Goal: Task Accomplishment & Management: Manage account settings

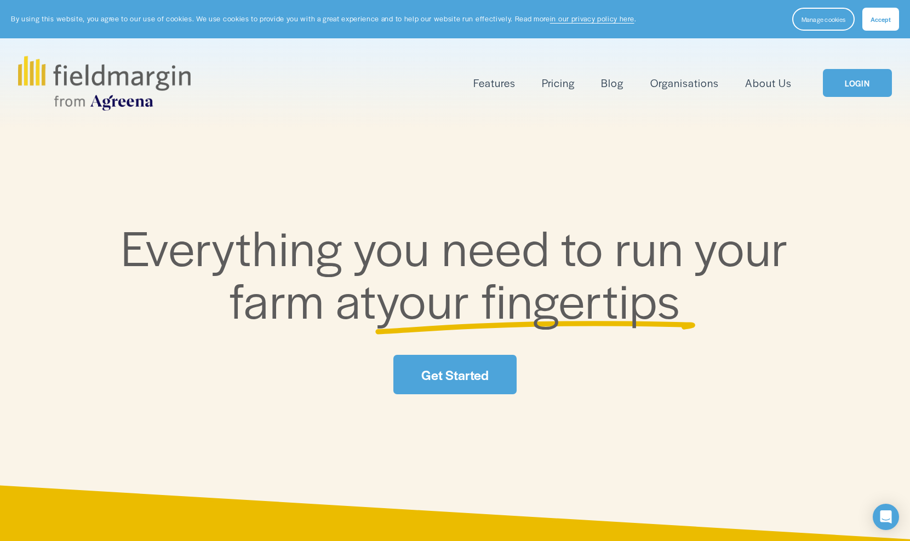
click at [858, 80] on link "LOGIN" at bounding box center [856, 83] width 69 height 28
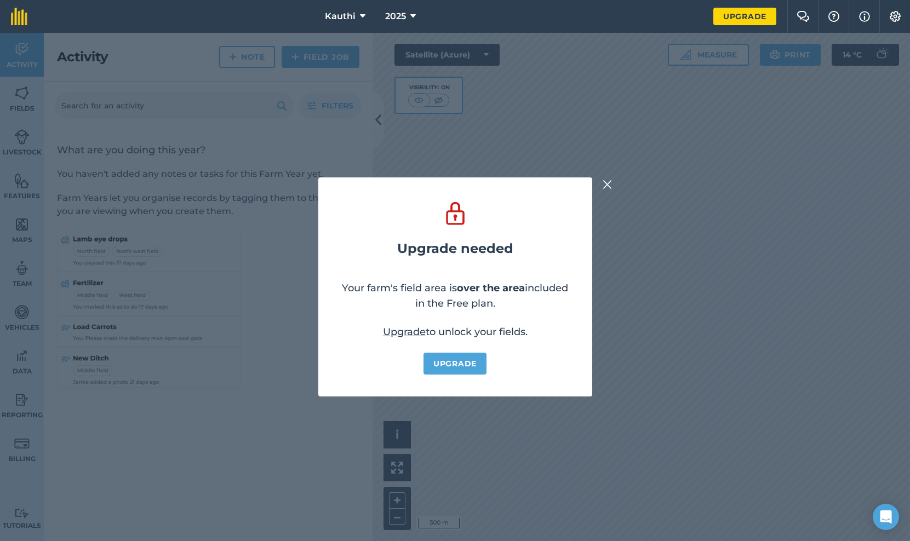
click at [607, 186] on img at bounding box center [607, 184] width 10 height 13
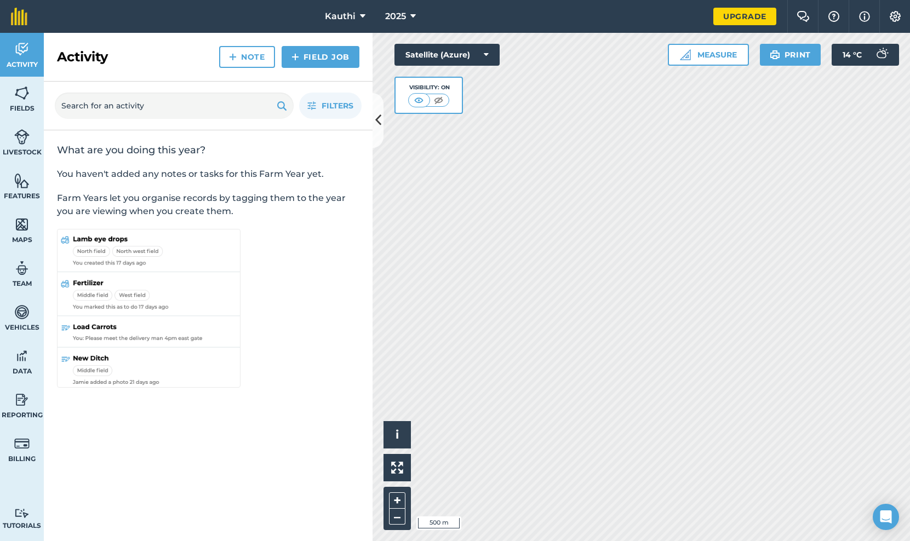
click at [352, 12] on span "Kauthi" at bounding box center [340, 16] width 31 height 13
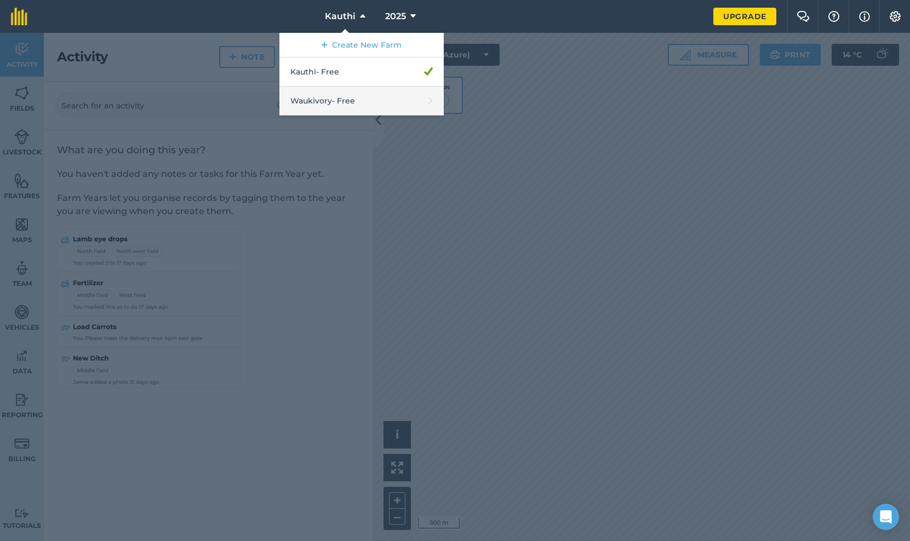
click at [331, 96] on link "Waukivory - Free" at bounding box center [361, 101] width 164 height 29
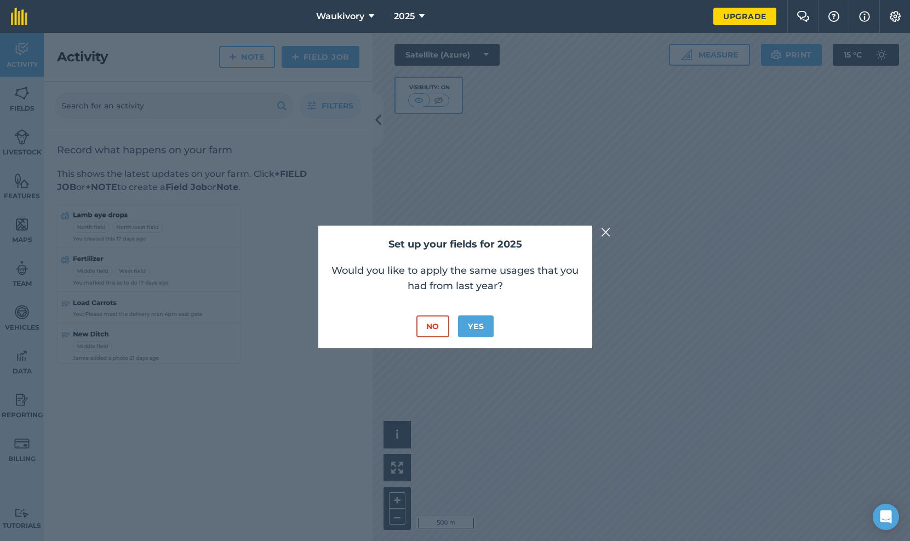
click at [469, 325] on button "Yes" at bounding box center [476, 326] width 36 height 22
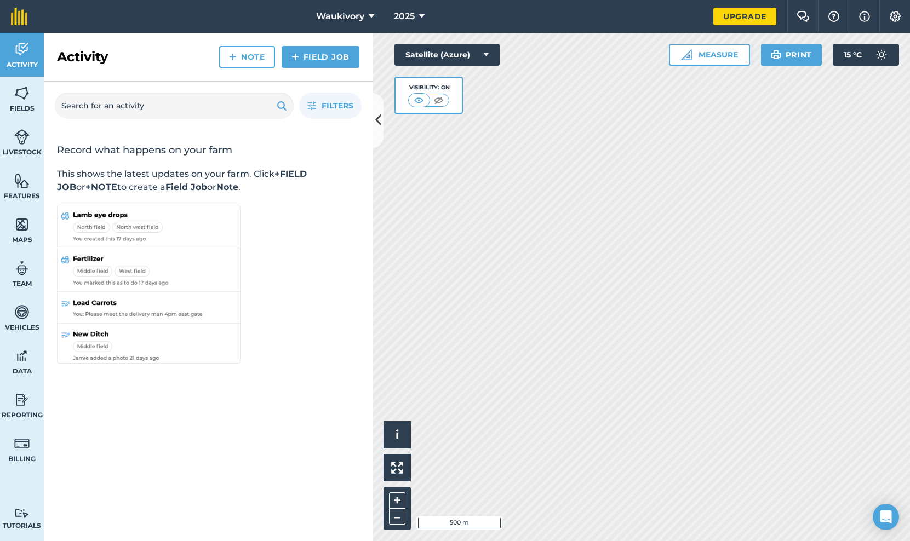
click at [31, 59] on link "Activity" at bounding box center [22, 55] width 44 height 44
click at [21, 101] on link "Fields" at bounding box center [22, 99] width 44 height 44
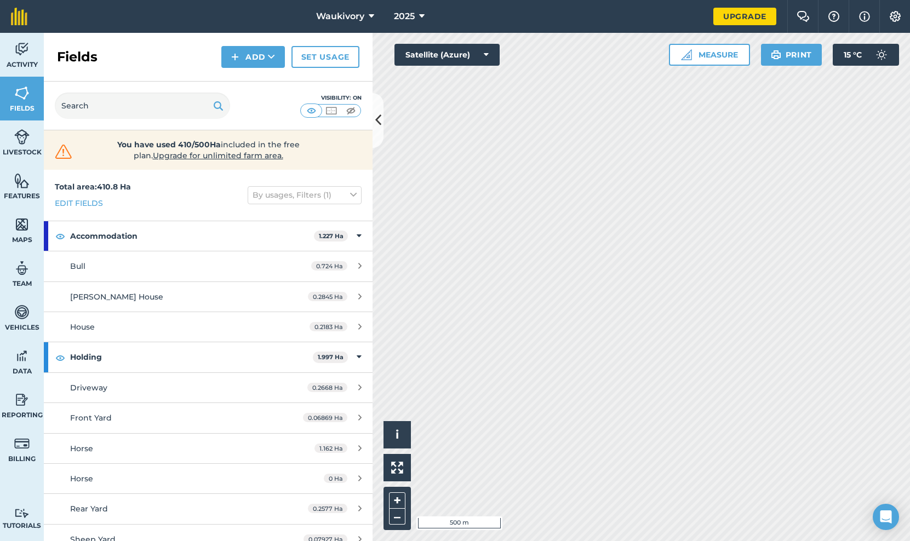
drag, startPoint x: 371, startPoint y: 44, endPoint x: 336, endPoint y: 39, distance: 35.3
click at [336, 39] on div "Fields Add Set usage" at bounding box center [208, 57] width 329 height 49
click at [381, 122] on button at bounding box center [377, 120] width 11 height 55
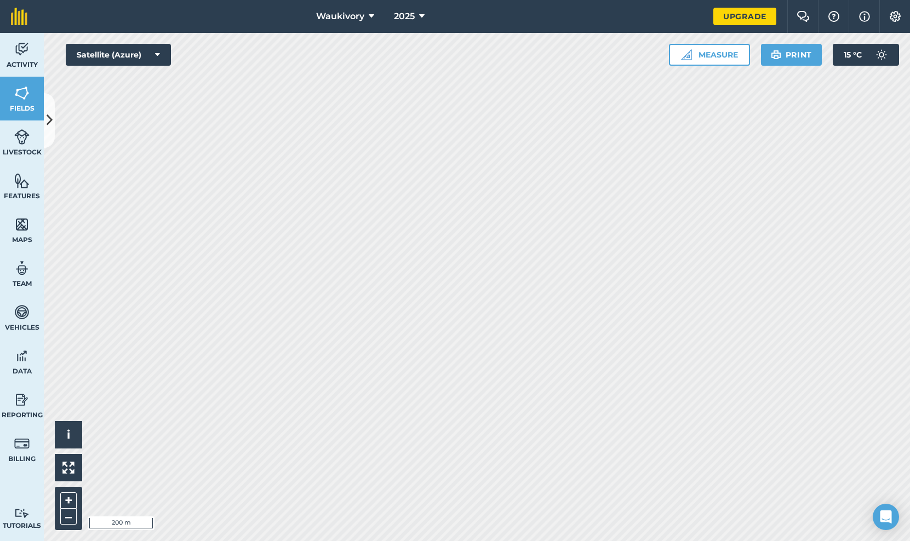
click at [31, 110] on span "Fields" at bounding box center [22, 108] width 44 height 9
click at [48, 120] on icon at bounding box center [50, 120] width 6 height 19
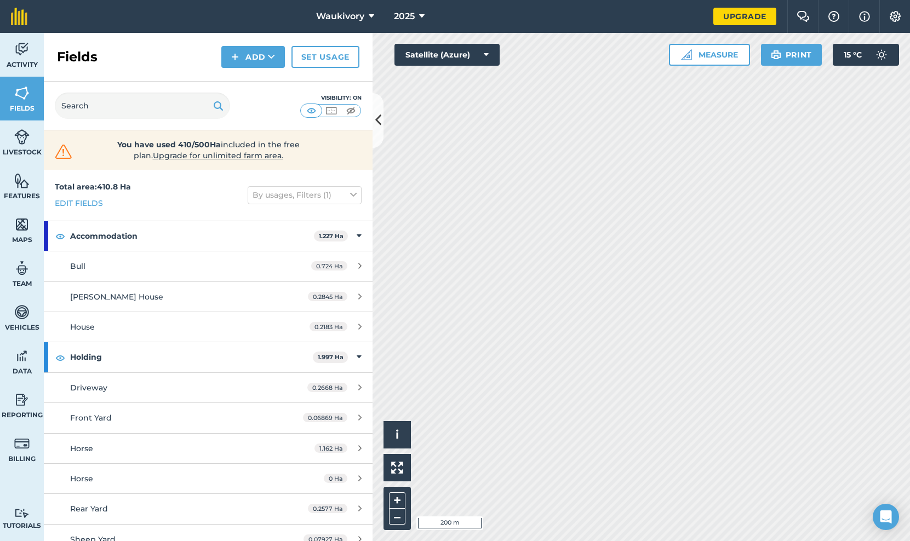
click at [84, 203] on link "Edit fields" at bounding box center [79, 203] width 48 height 12
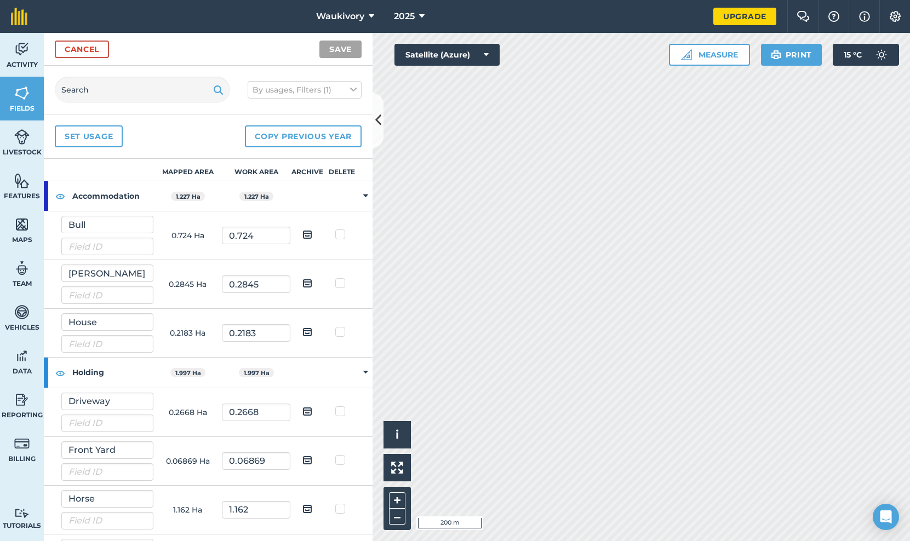
click at [94, 53] on link "Cancel" at bounding box center [82, 50] width 54 height 18
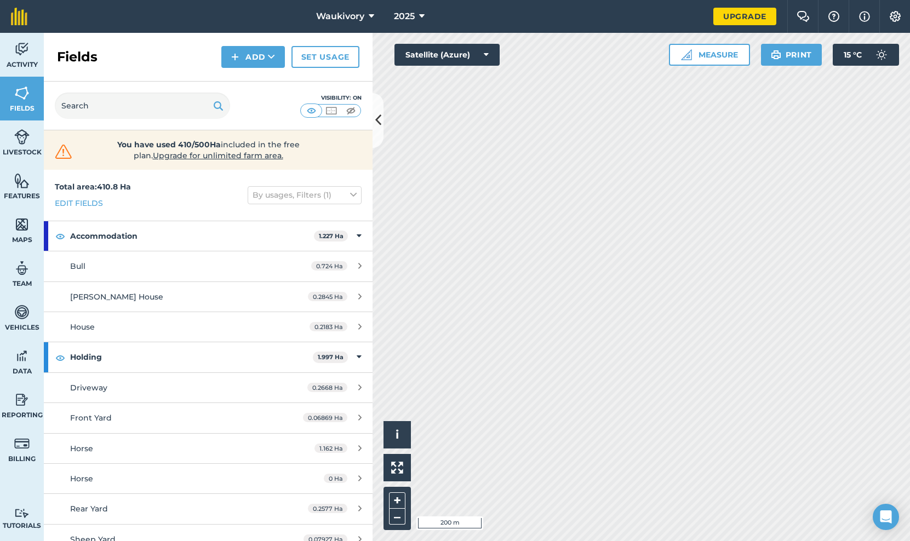
click at [258, 57] on button "Add" at bounding box center [253, 57] width 64 height 22
click at [256, 80] on link "Draw" at bounding box center [253, 82] width 60 height 24
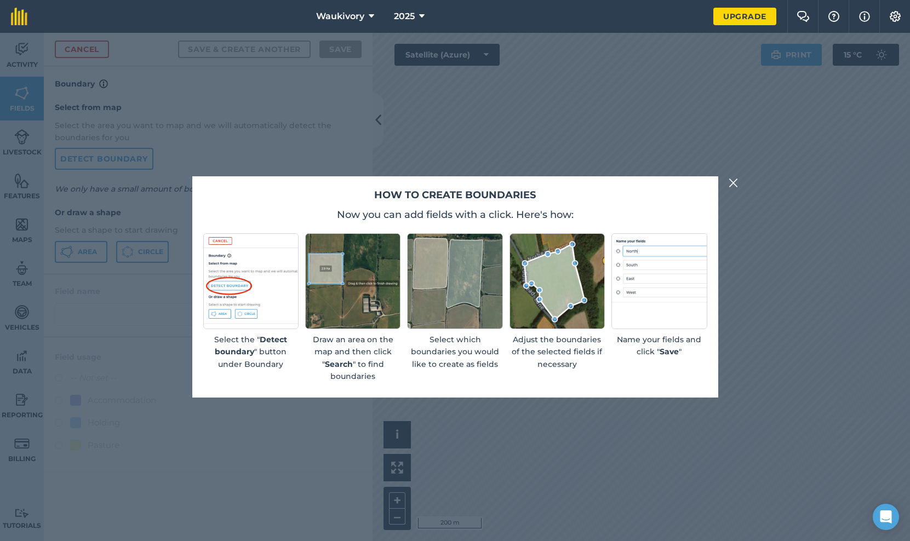
click at [730, 180] on img at bounding box center [733, 182] width 10 height 13
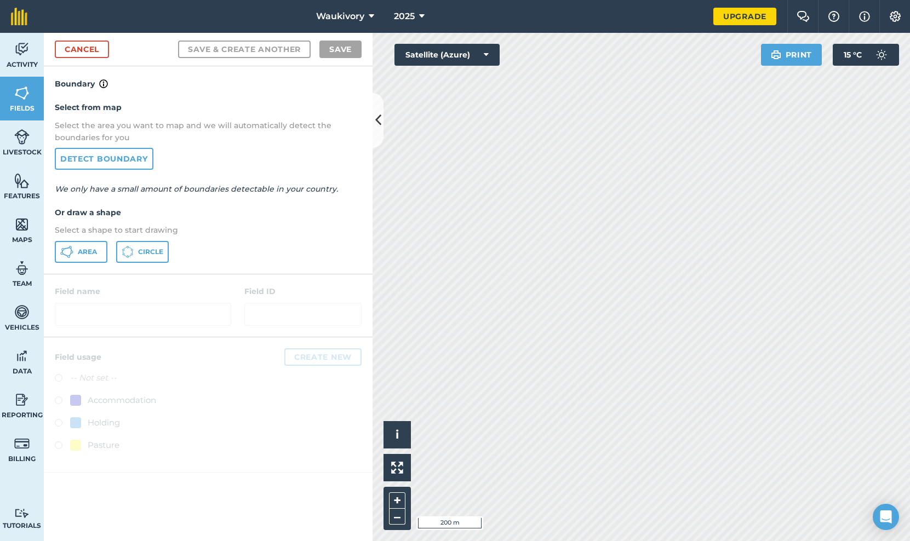
click at [106, 165] on link "Detect boundary" at bounding box center [104, 159] width 99 height 22
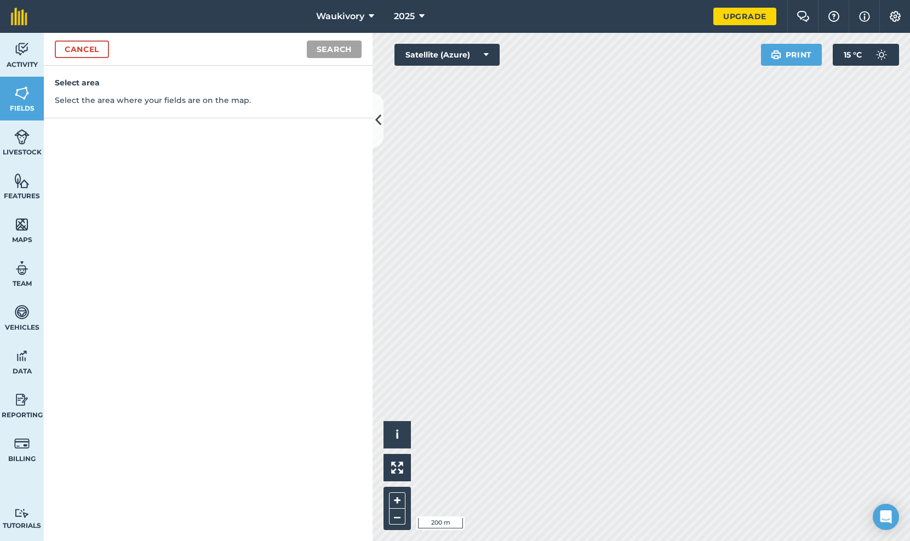
click at [84, 49] on link "Cancel" at bounding box center [82, 50] width 54 height 18
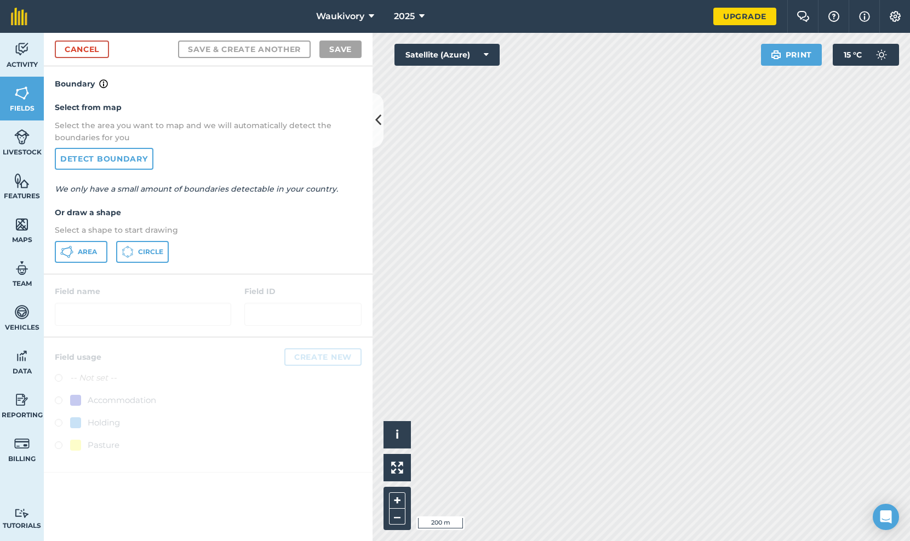
click at [89, 254] on span "Area" at bounding box center [87, 252] width 19 height 9
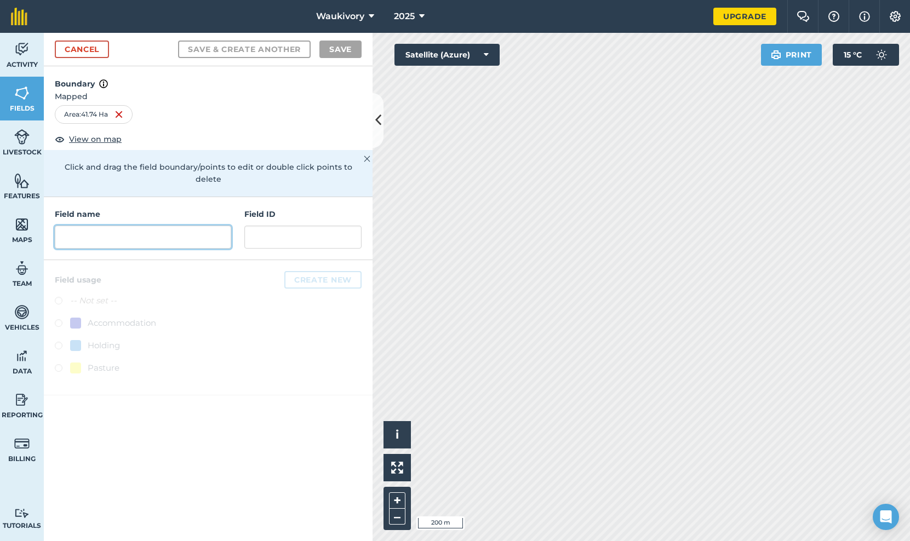
click at [89, 229] on input "text" at bounding box center [143, 237] width 176 height 23
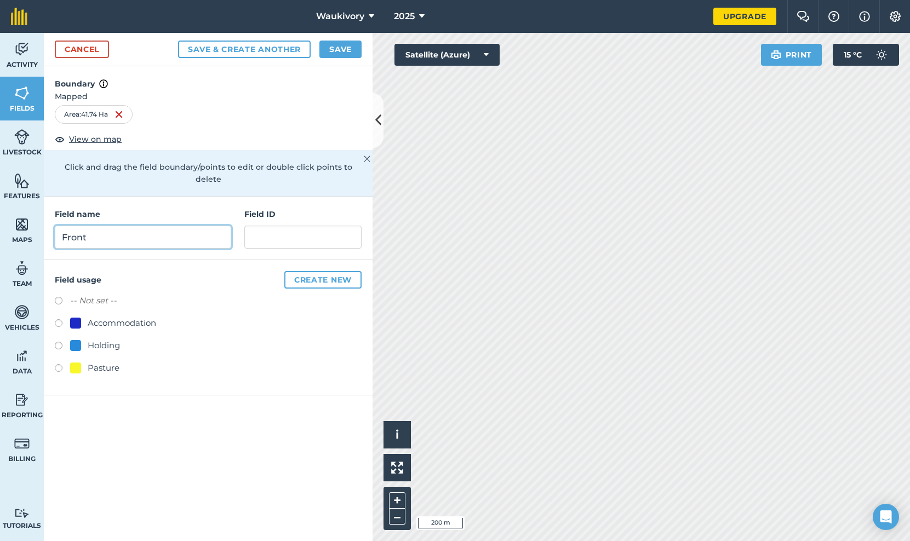
type input "Front"
click at [212, 208] on h4 "Field name" at bounding box center [143, 214] width 176 height 12
click at [284, 50] on button "Save & Create Another" at bounding box center [244, 50] width 133 height 18
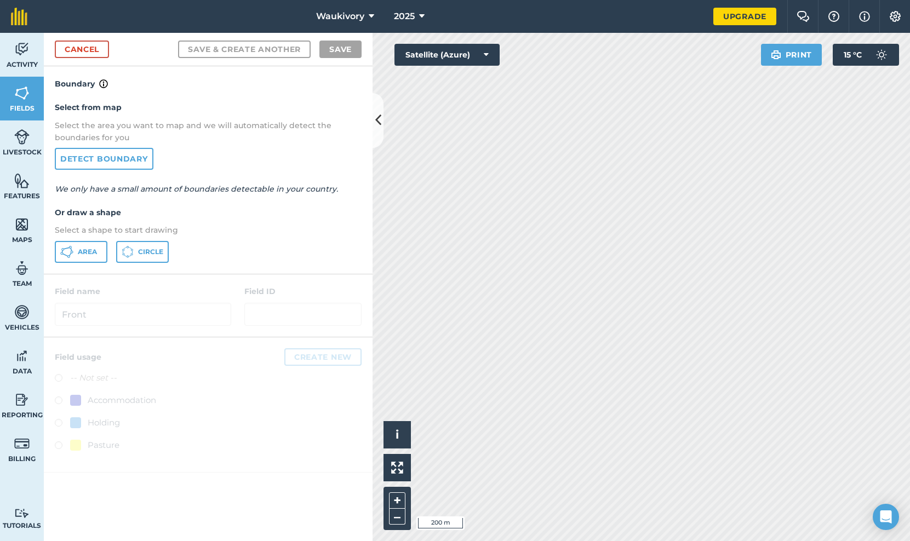
click at [95, 254] on span "Area" at bounding box center [87, 252] width 19 height 9
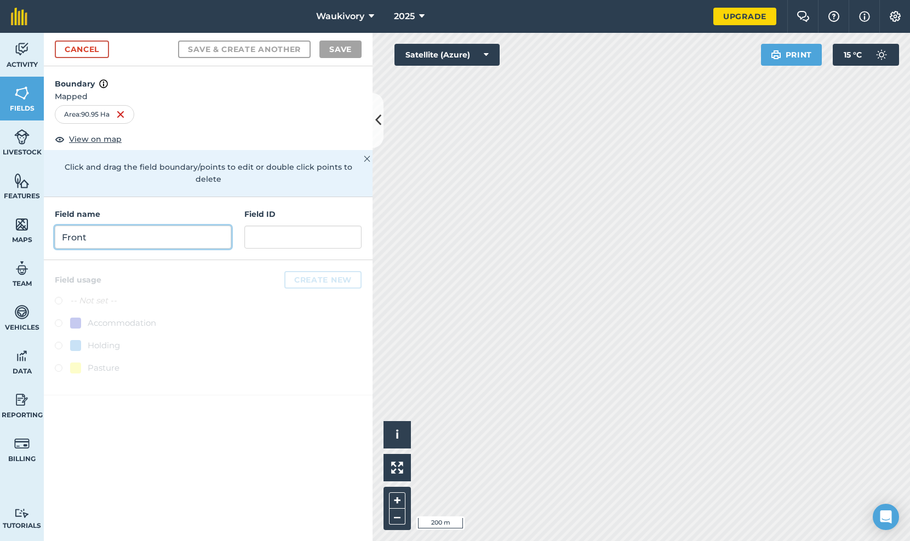
click at [206, 228] on input "Front" at bounding box center [143, 237] width 176 height 23
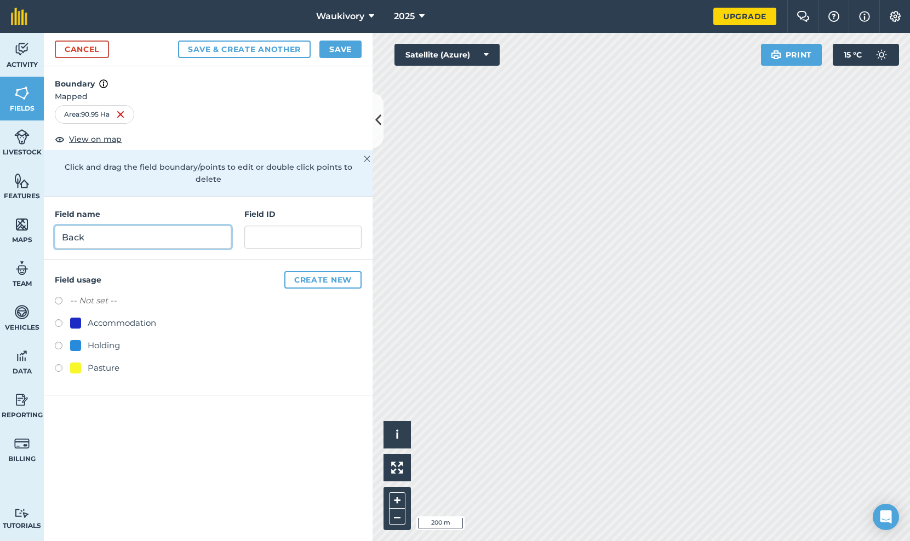
type input "Back"
click at [341, 47] on button "Save" at bounding box center [340, 50] width 42 height 18
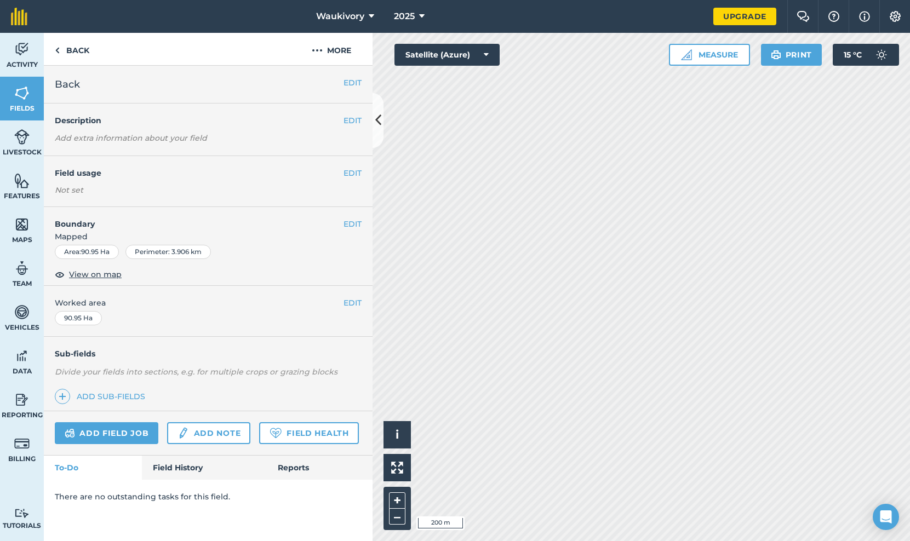
click at [352, 170] on button "EDIT" at bounding box center [352, 173] width 18 height 12
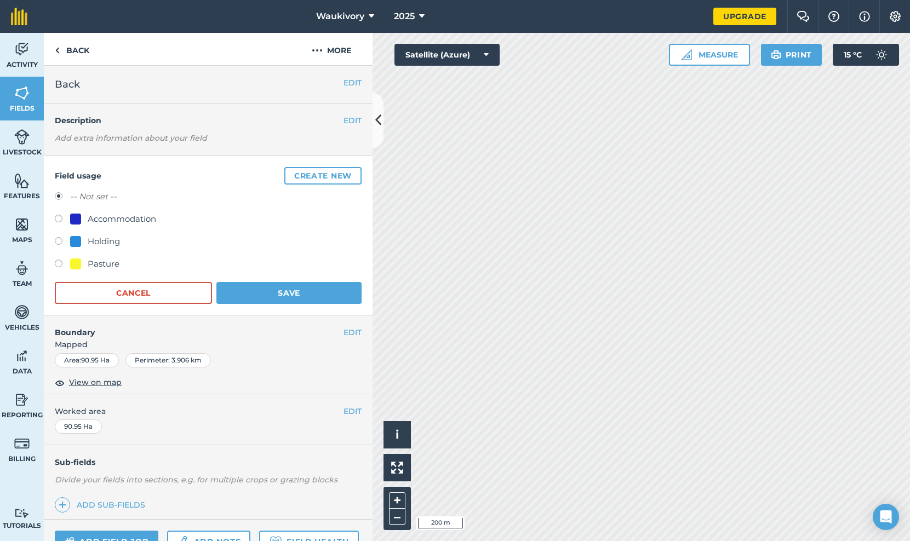
click at [59, 263] on label at bounding box center [62, 265] width 15 height 11
radio input "true"
radio input "false"
click at [243, 297] on button "Save" at bounding box center [288, 293] width 145 height 22
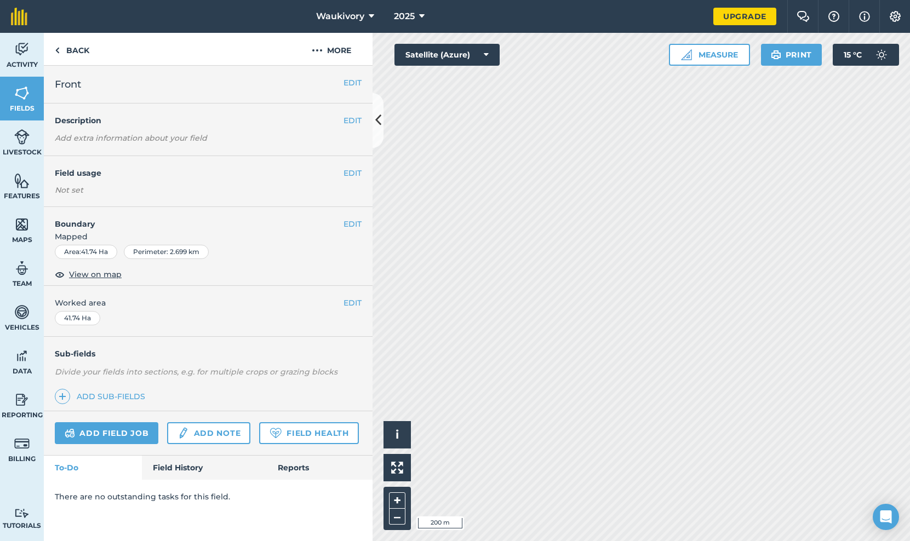
click at [357, 76] on div "EDIT Front" at bounding box center [208, 85] width 329 height 38
click at [355, 82] on button "EDIT" at bounding box center [352, 83] width 18 height 12
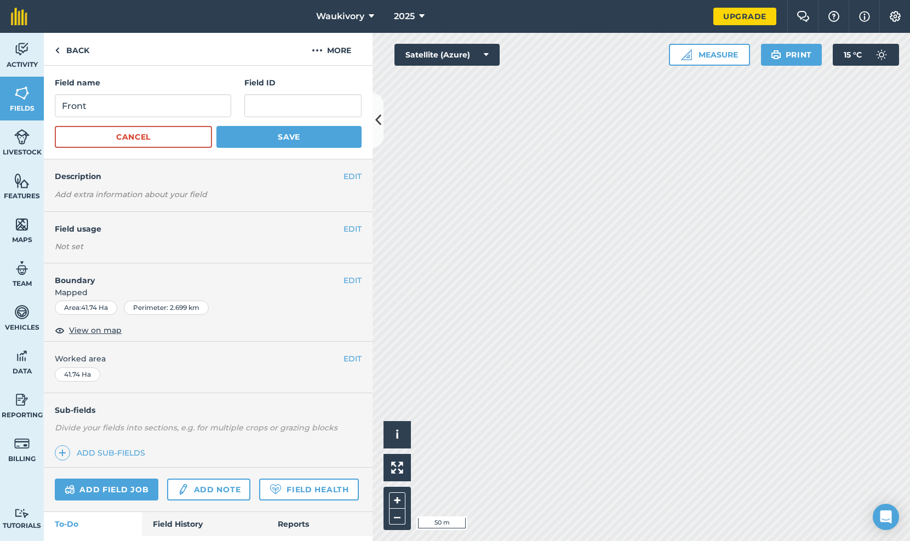
click at [354, 276] on button "EDIT" at bounding box center [352, 280] width 18 height 12
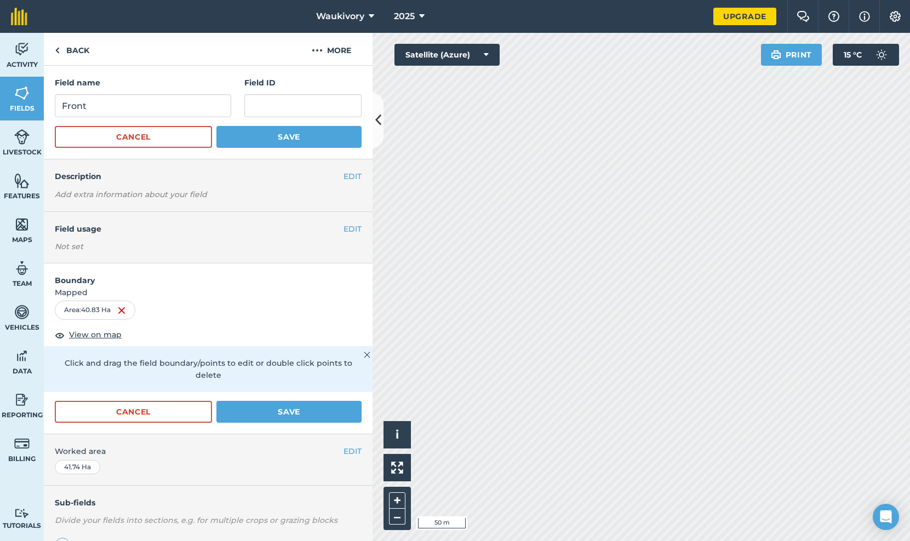
click at [355, 230] on button "EDIT" at bounding box center [352, 229] width 18 height 12
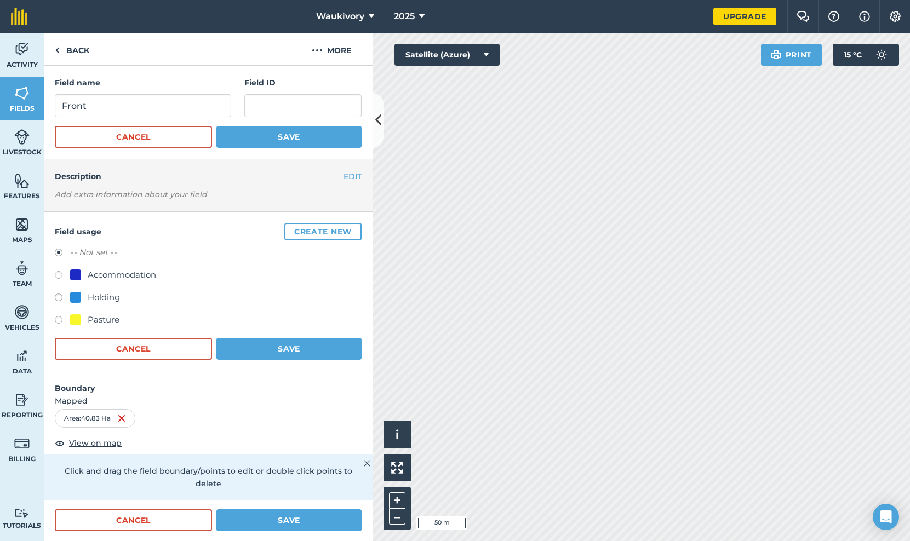
click at [56, 320] on label at bounding box center [62, 321] width 15 height 11
radio input "true"
radio input "false"
click at [280, 343] on button "Save" at bounding box center [288, 349] width 145 height 22
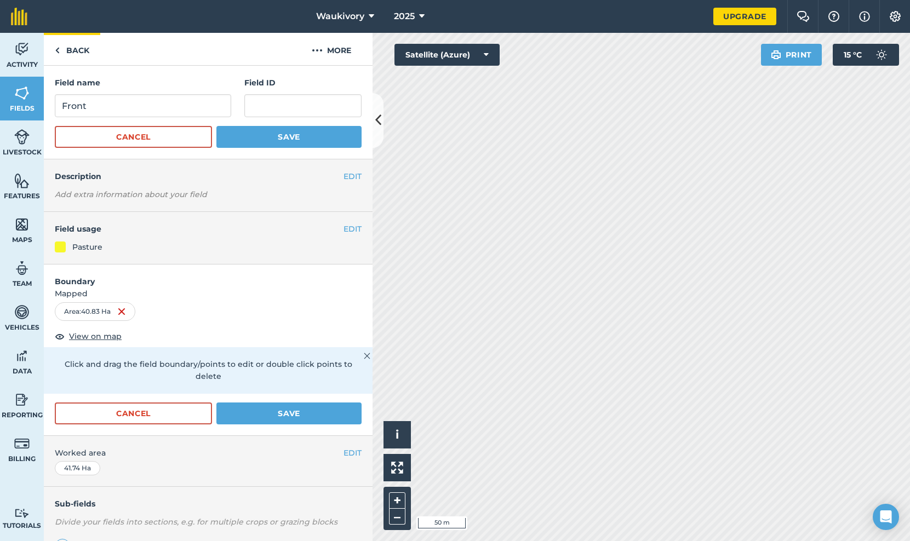
click at [73, 49] on link "Back" at bounding box center [72, 49] width 56 height 32
click at [59, 49] on img at bounding box center [57, 50] width 5 height 13
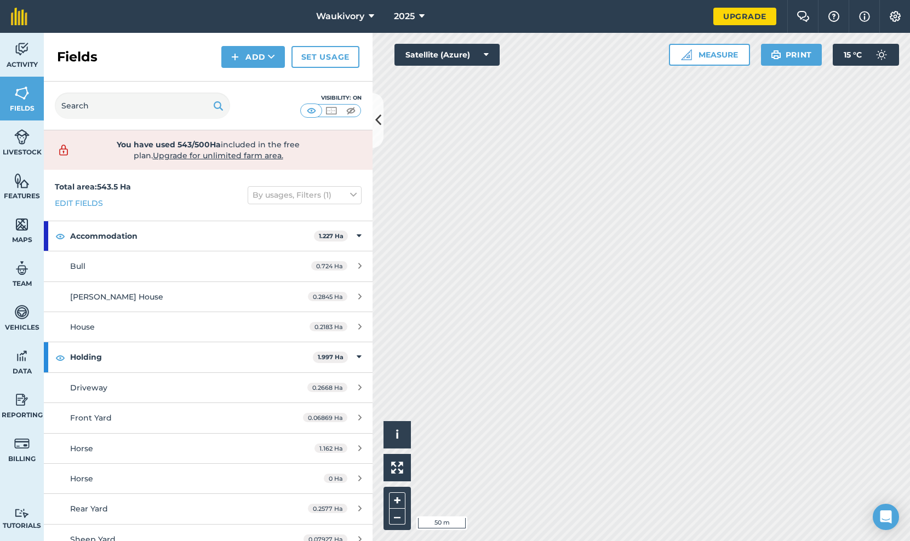
click at [257, 53] on button "Add" at bounding box center [253, 57] width 64 height 22
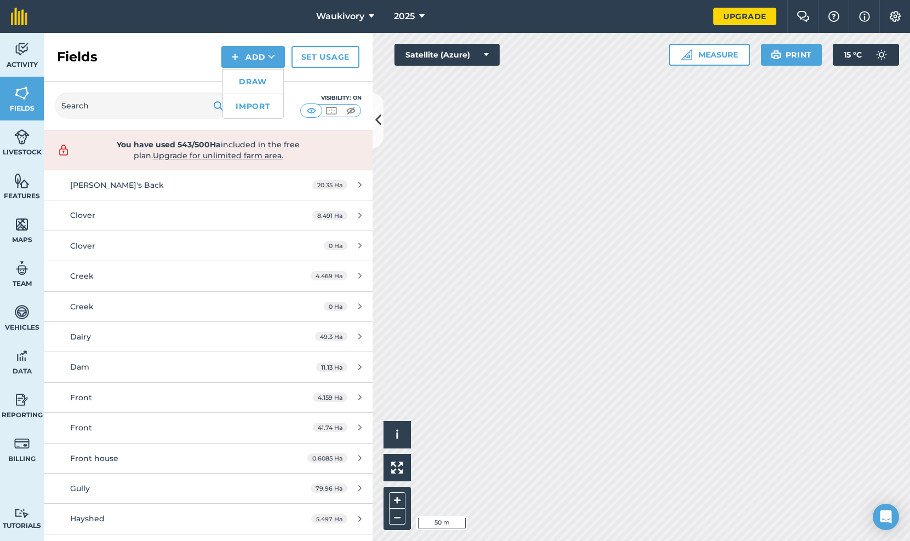
scroll to position [538, 0]
click at [79, 391] on span "Front" at bounding box center [81, 396] width 22 height 10
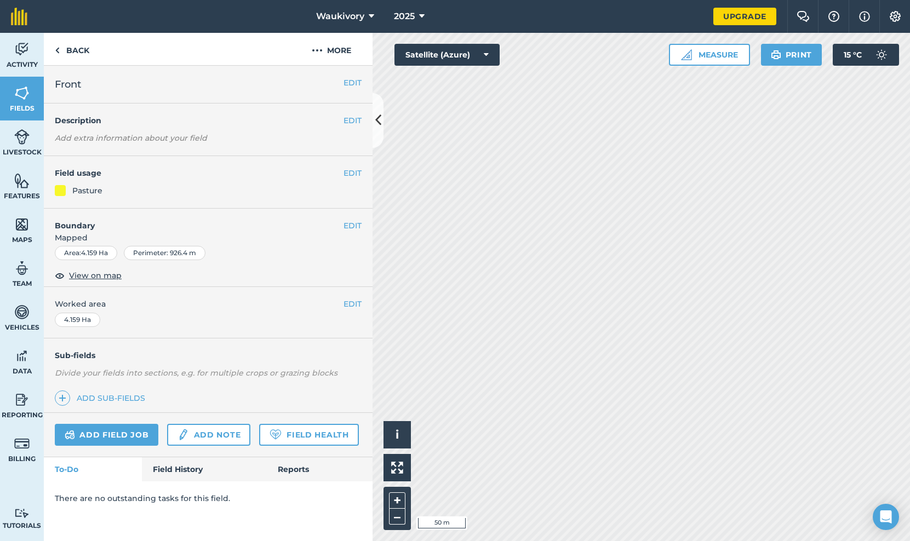
click at [349, 227] on button "EDIT" at bounding box center [352, 226] width 18 height 12
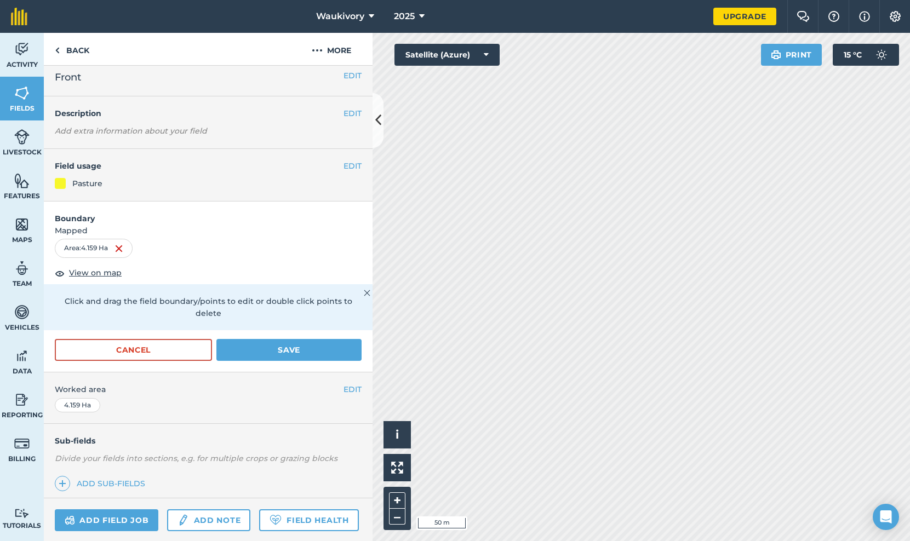
scroll to position [8, 0]
click at [350, 71] on button "EDIT" at bounding box center [352, 74] width 18 height 12
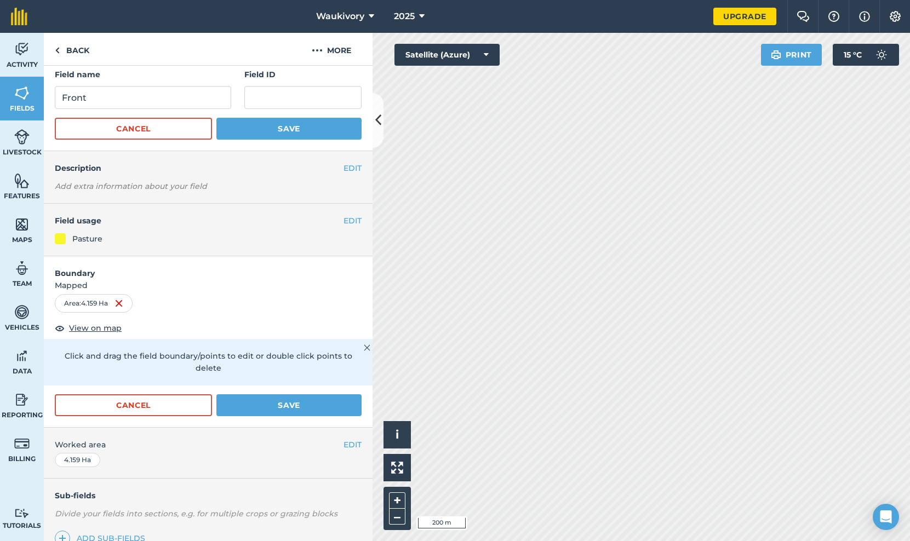
click at [129, 395] on button "Cancel" at bounding box center [133, 405] width 157 height 22
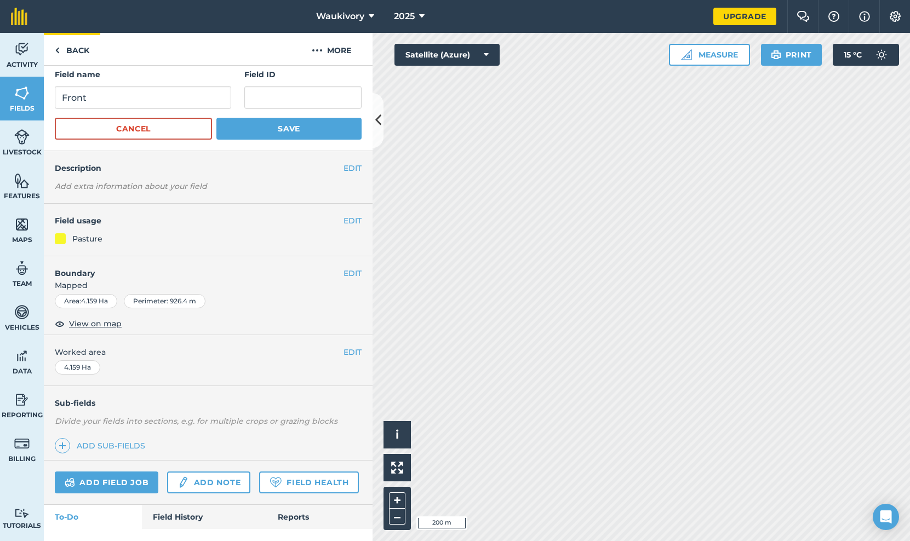
click at [76, 51] on link "Back" at bounding box center [72, 49] width 56 height 32
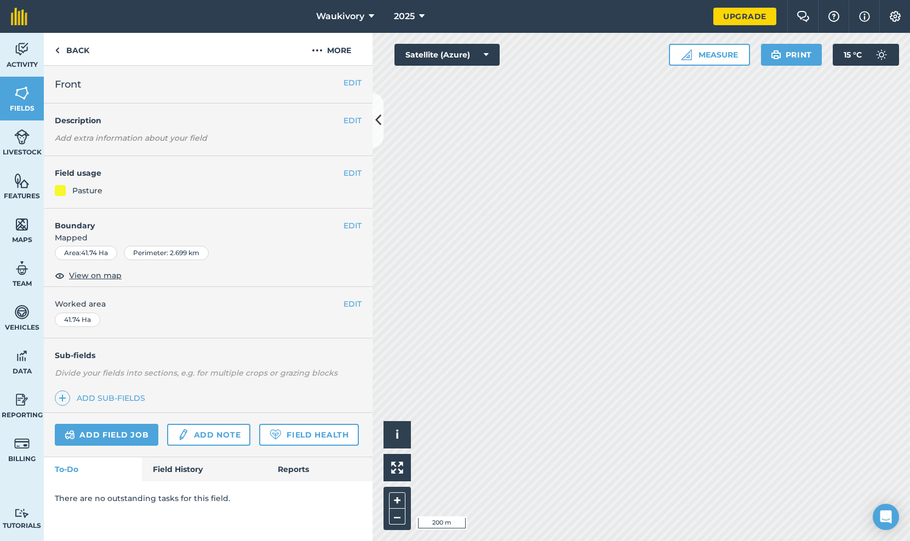
click at [350, 81] on button "EDIT" at bounding box center [352, 83] width 18 height 12
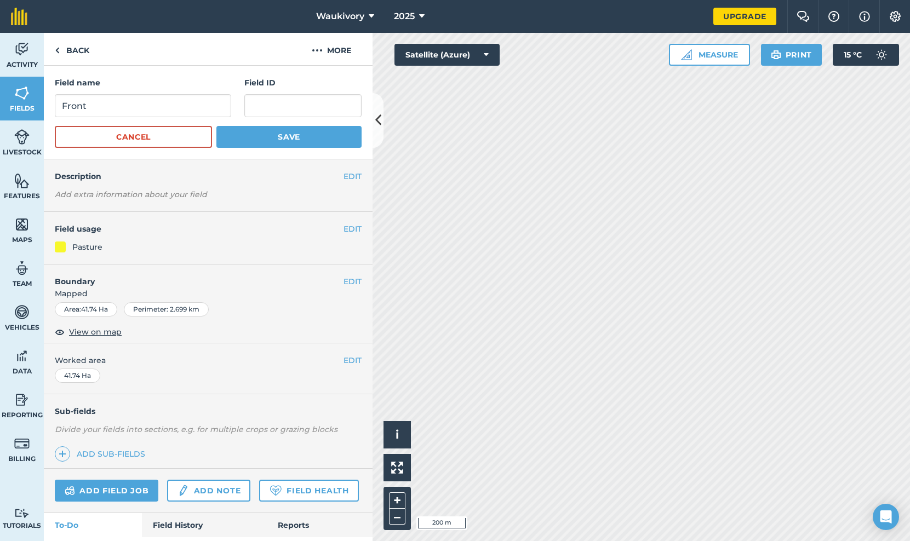
click at [356, 278] on button "EDIT" at bounding box center [352, 281] width 18 height 12
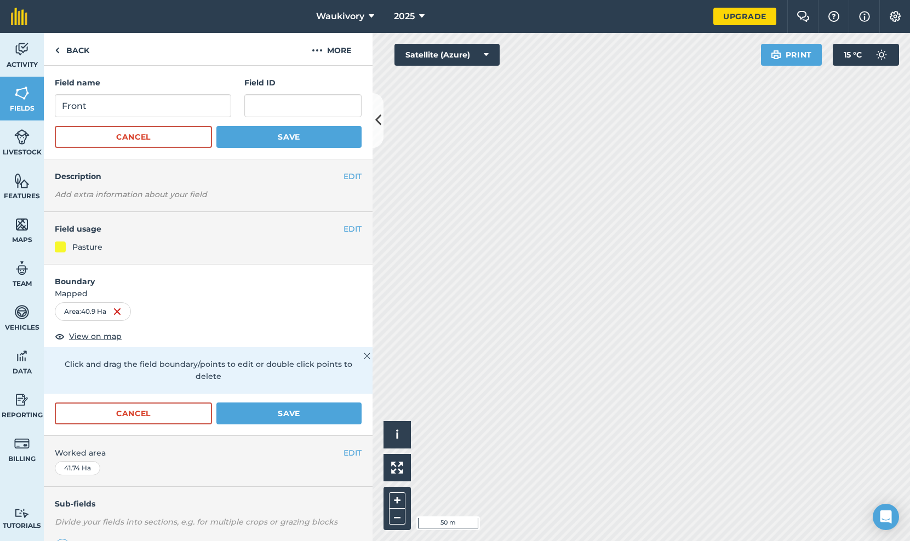
click at [272, 137] on button "Save" at bounding box center [288, 137] width 145 height 22
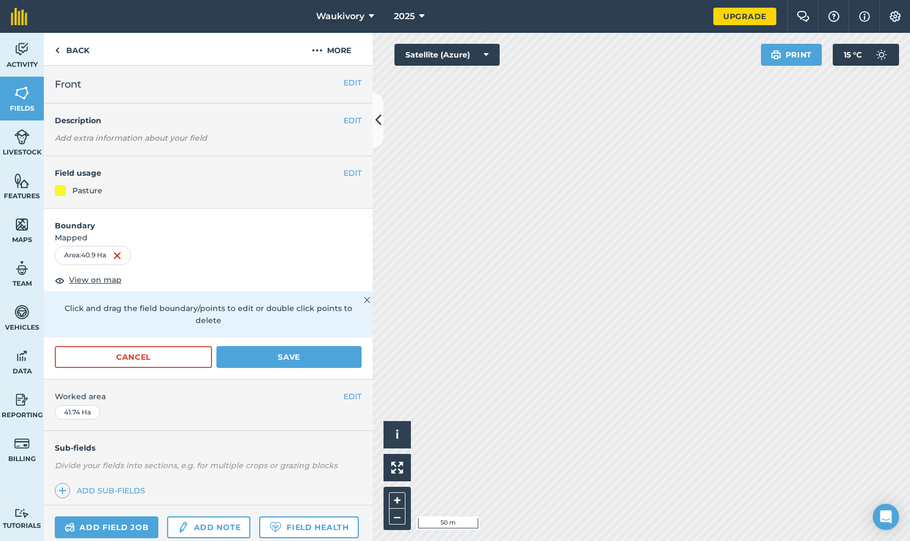
click at [300, 346] on button "Save" at bounding box center [288, 357] width 145 height 22
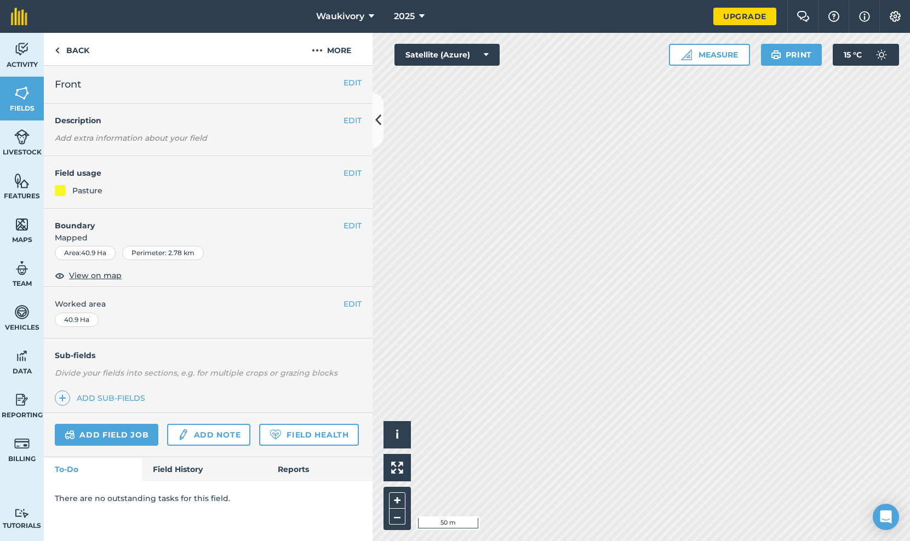
click at [379, 123] on icon at bounding box center [378, 120] width 6 height 19
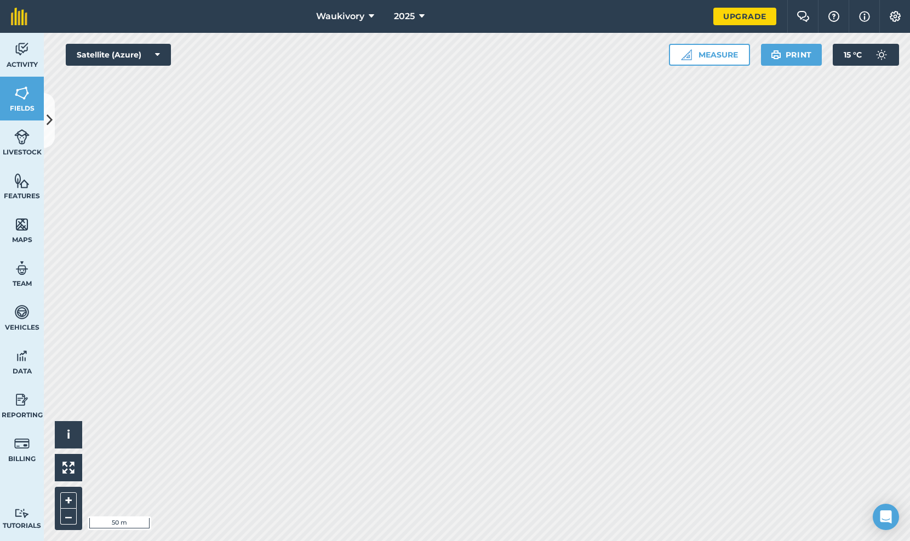
click at [49, 124] on icon at bounding box center [50, 120] width 6 height 19
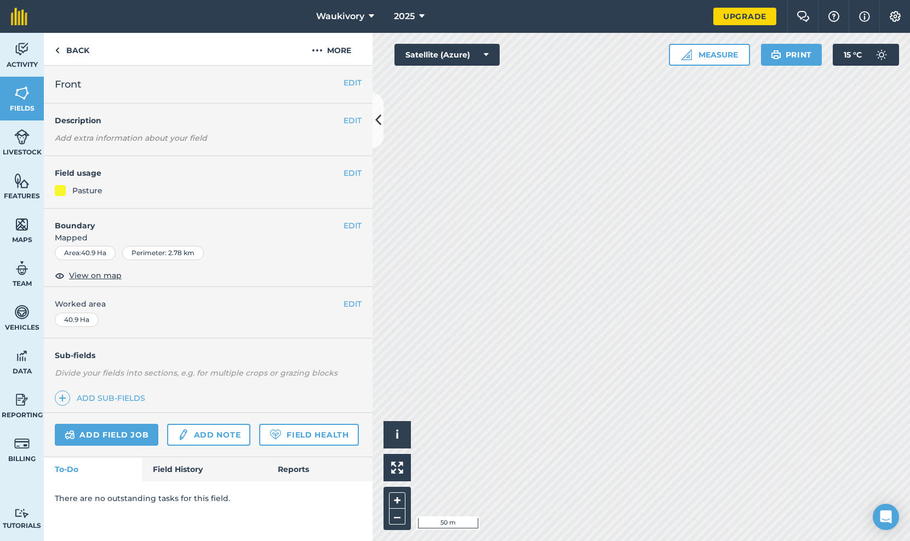
click at [353, 227] on button "EDIT" at bounding box center [352, 226] width 18 height 12
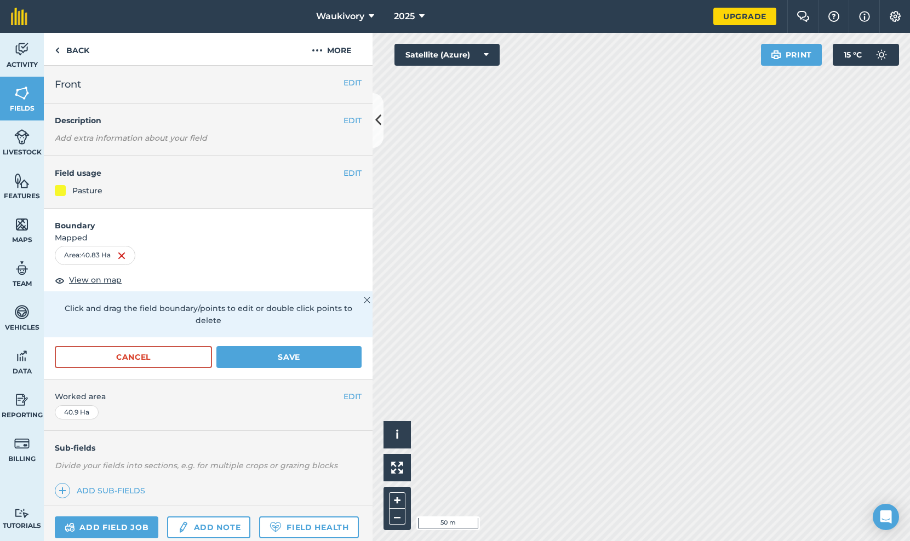
click at [376, 123] on icon at bounding box center [378, 120] width 6 height 19
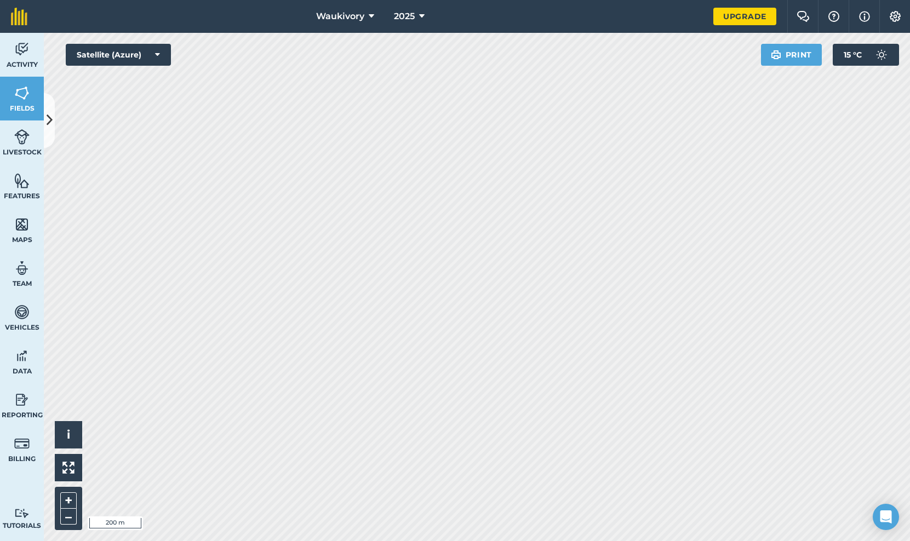
click at [49, 120] on icon at bounding box center [50, 120] width 6 height 19
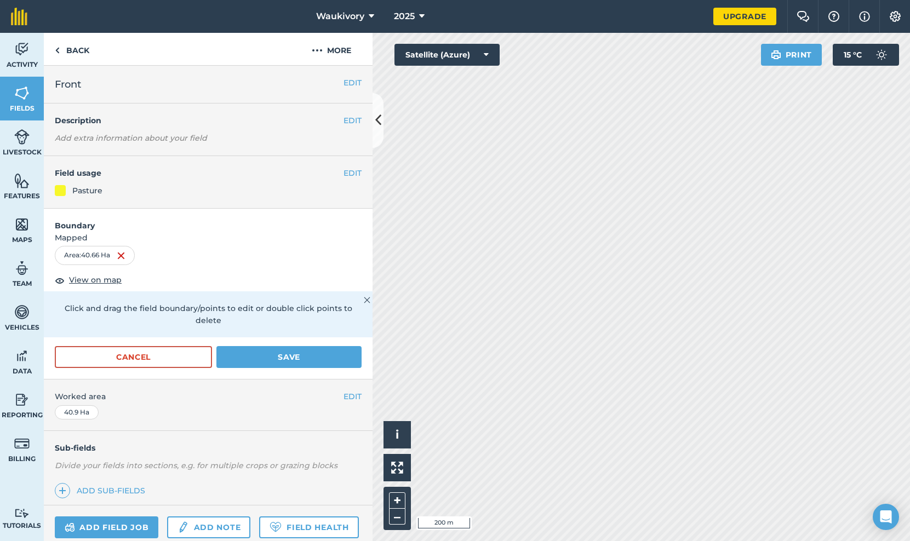
click at [254, 348] on button "Save" at bounding box center [288, 357] width 145 height 22
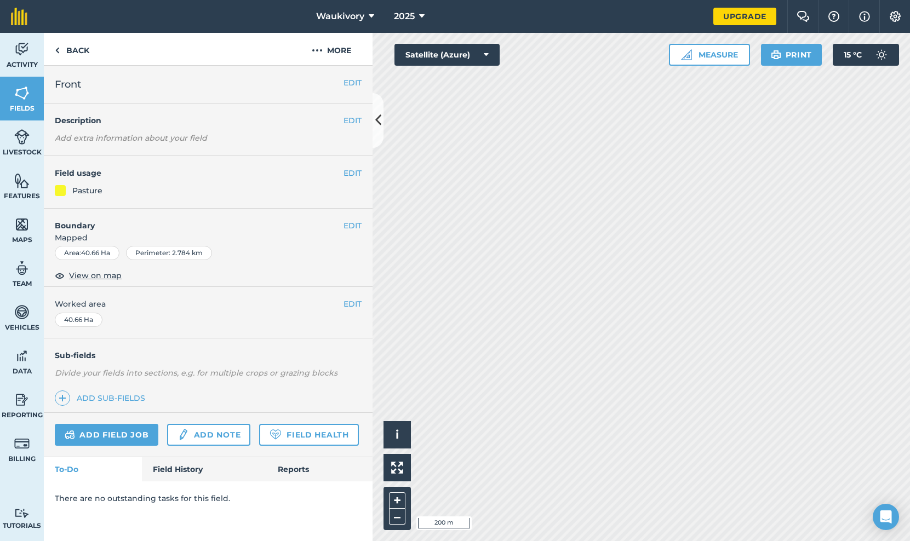
click at [377, 127] on icon at bounding box center [378, 120] width 6 height 19
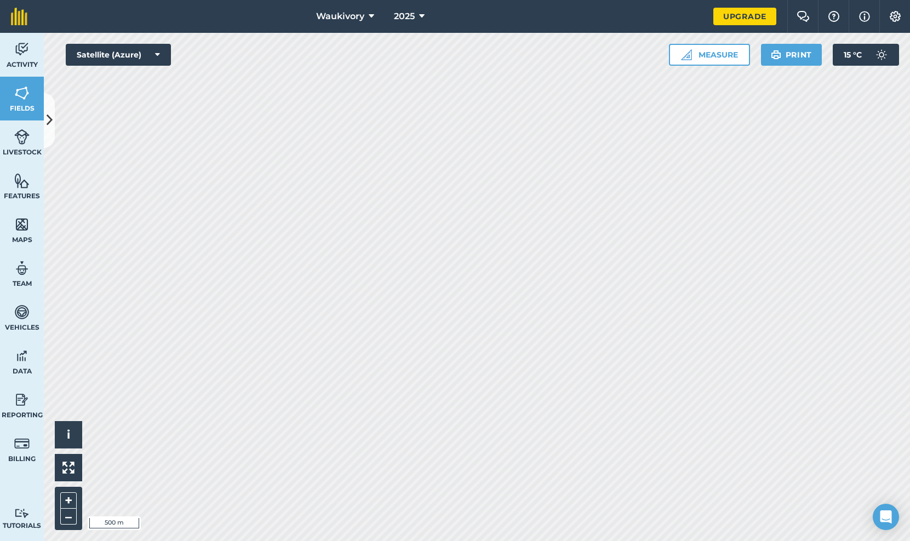
click at [47, 113] on icon at bounding box center [50, 120] width 6 height 19
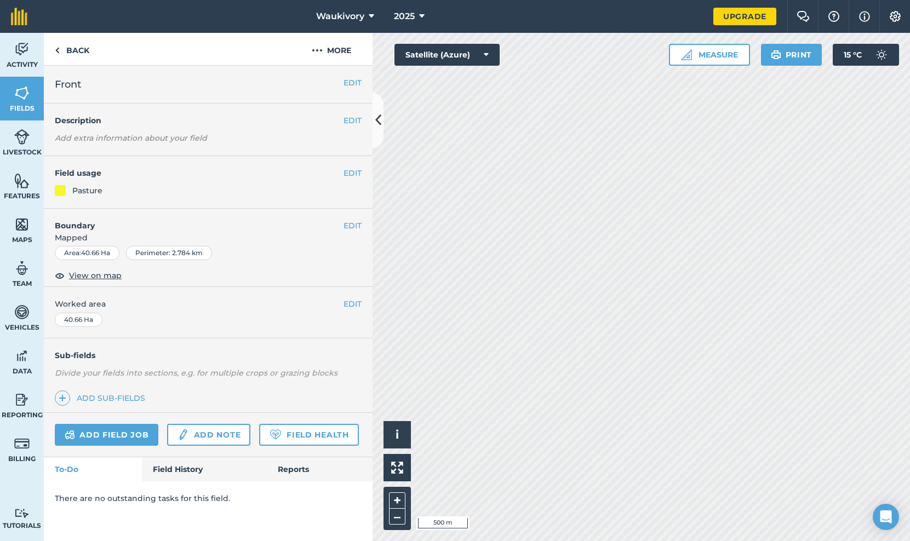
click at [348, 225] on button "EDIT" at bounding box center [352, 226] width 18 height 12
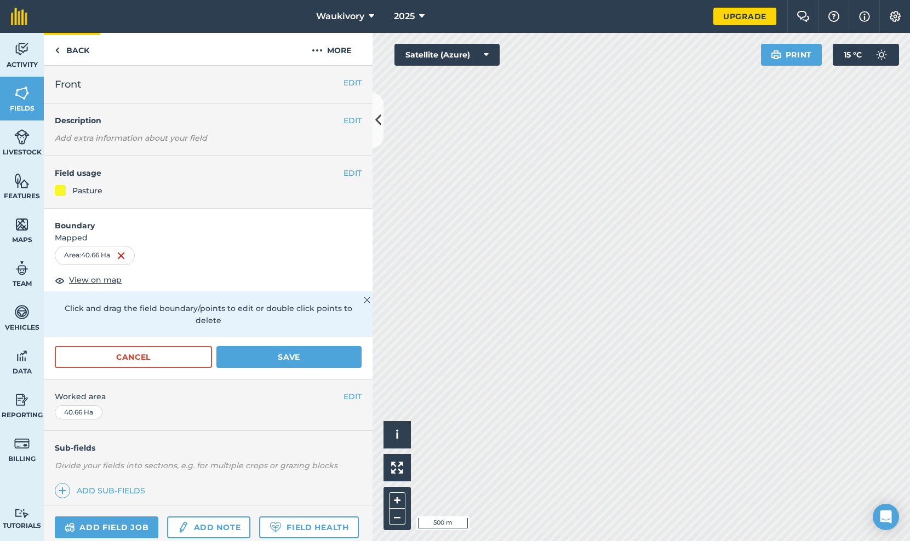
click at [72, 54] on link "Back" at bounding box center [72, 49] width 56 height 32
click at [74, 49] on link "Back" at bounding box center [72, 49] width 56 height 32
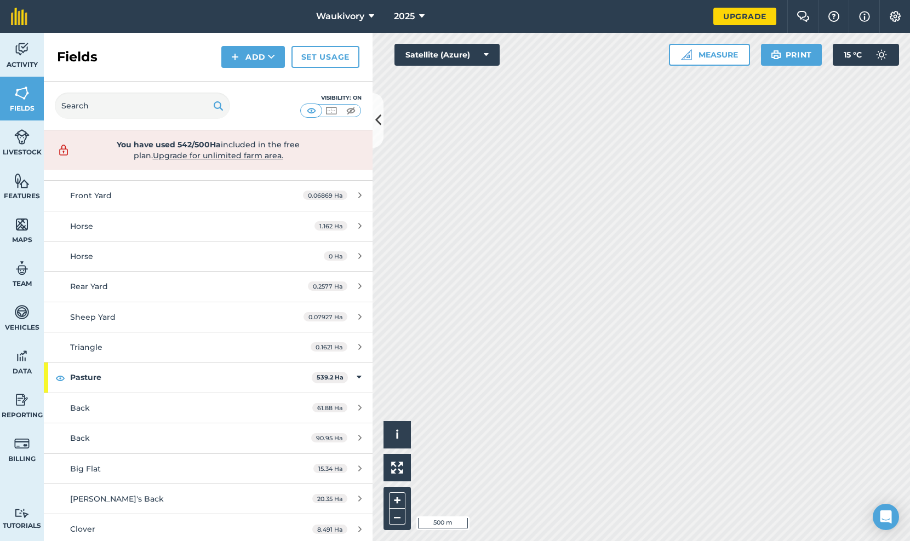
scroll to position [223, 0]
click at [82, 407] on span "Back" at bounding box center [80, 407] width 20 height 10
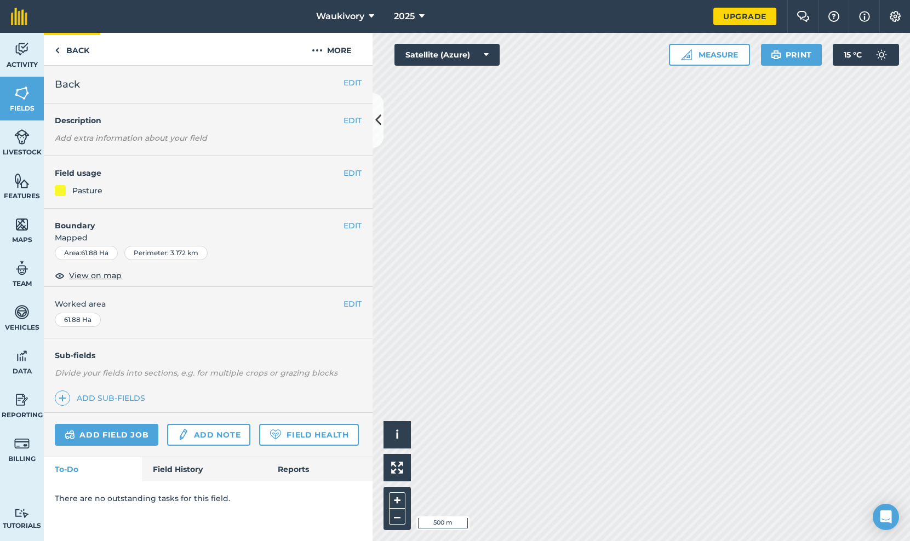
click at [57, 53] on img at bounding box center [57, 50] width 5 height 13
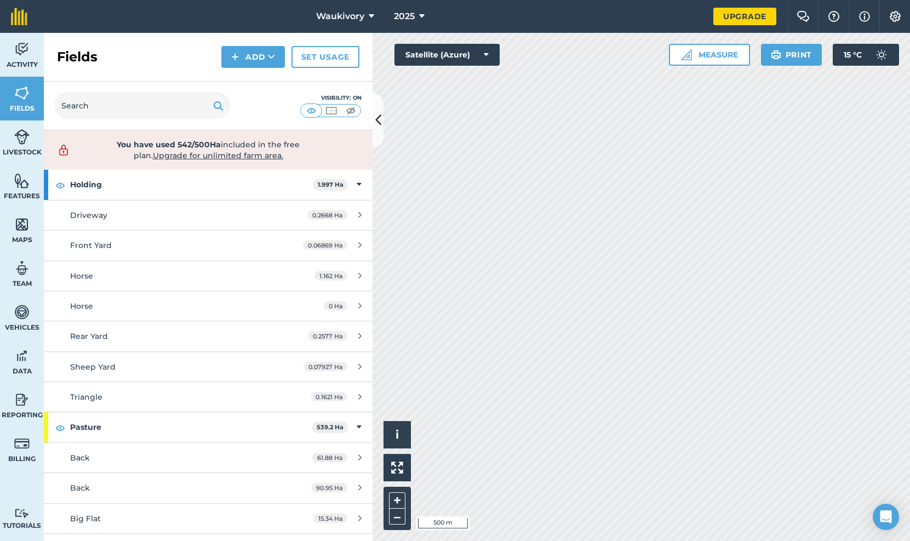
scroll to position [174, 0]
click at [89, 487] on span "Back" at bounding box center [80, 486] width 20 height 10
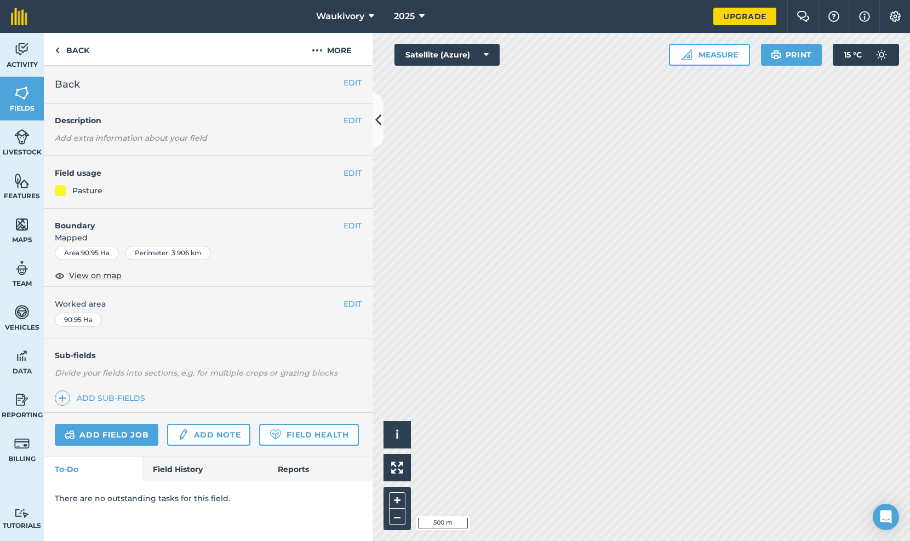
click at [348, 171] on button "EDIT" at bounding box center [352, 173] width 18 height 12
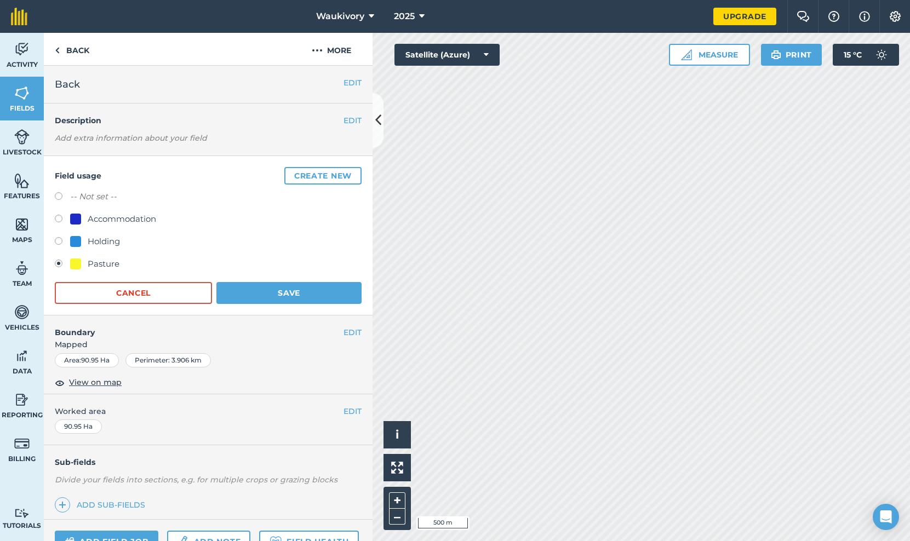
click at [348, 171] on button "Create new" at bounding box center [322, 176] width 77 height 18
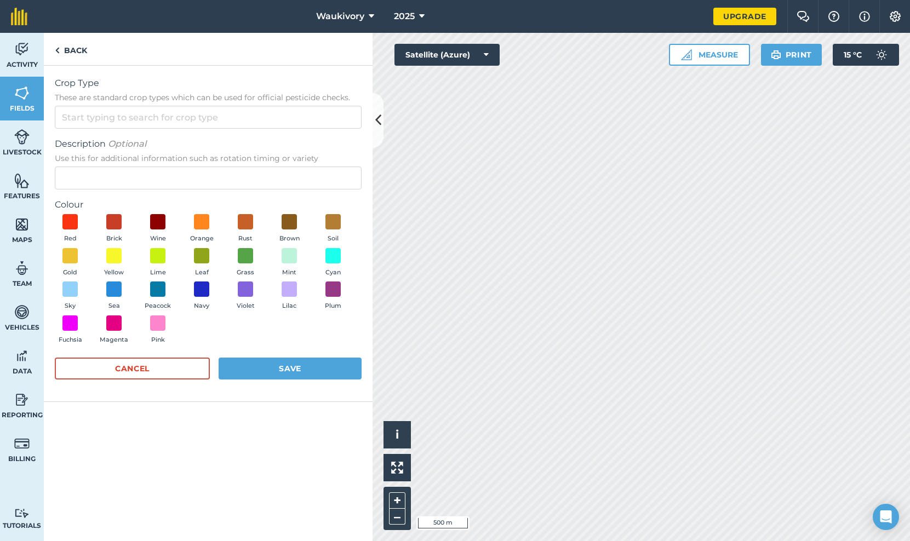
click at [159, 375] on button "Cancel" at bounding box center [132, 369] width 155 height 22
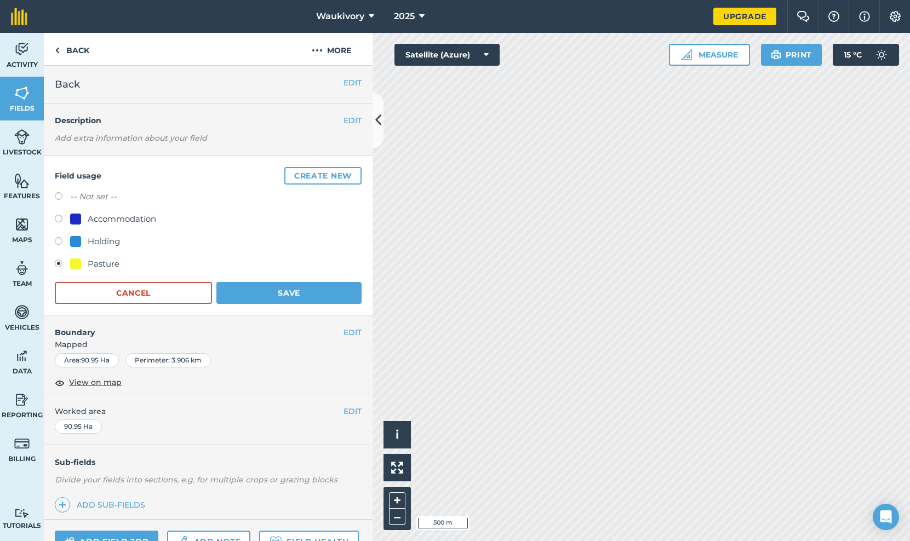
click at [354, 332] on button "EDIT" at bounding box center [352, 332] width 18 height 12
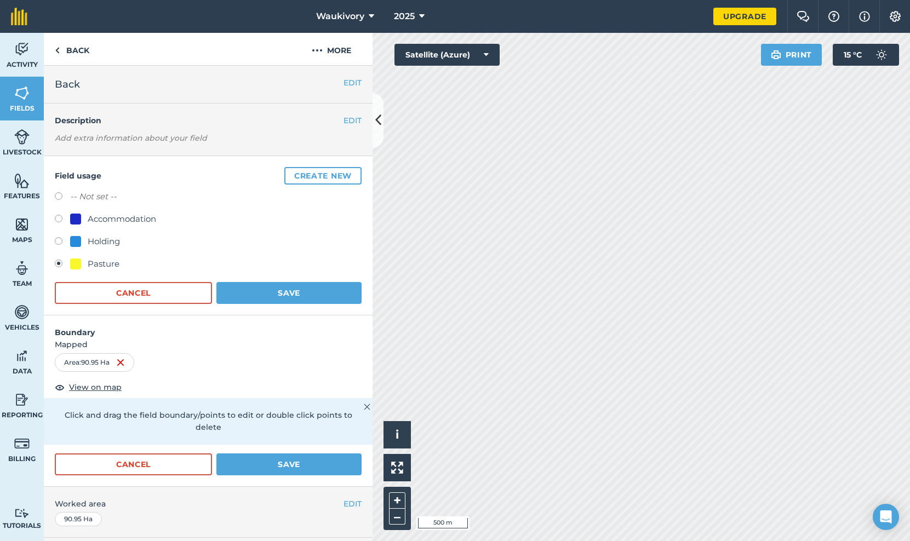
click at [124, 453] on button "Cancel" at bounding box center [133, 464] width 157 height 22
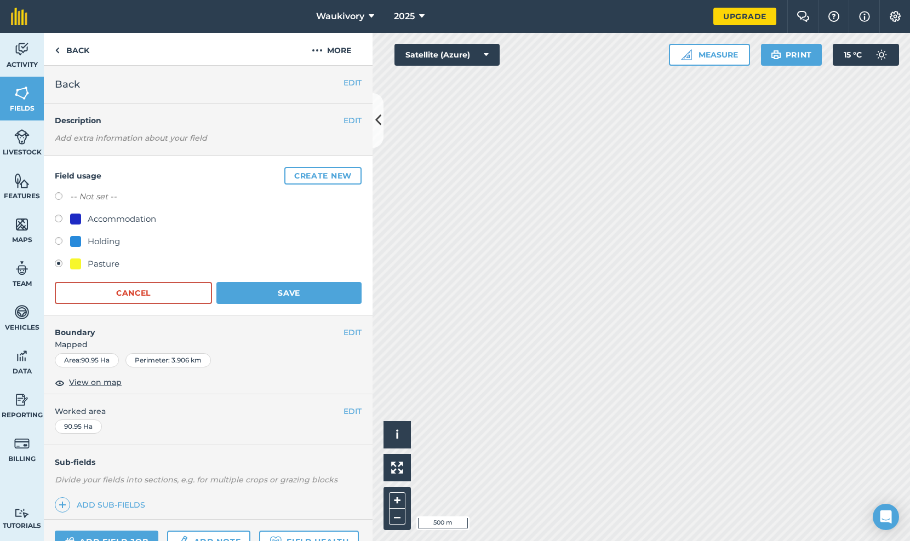
click at [350, 82] on button "EDIT" at bounding box center [352, 83] width 18 height 12
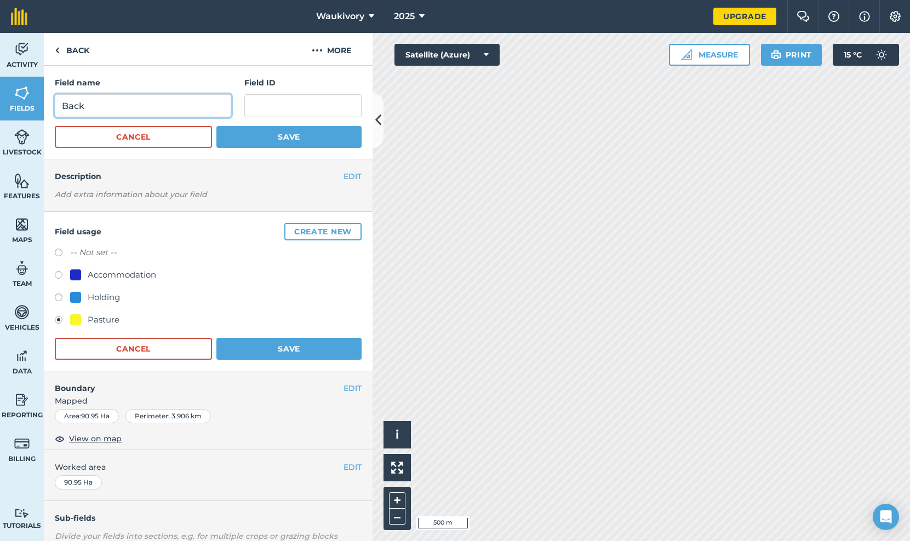
drag, startPoint x: 117, startPoint y: 107, endPoint x: 8, endPoint y: 83, distance: 111.1
click at [9, 83] on div "Activity Fields Livestock Features Maps Team Vehicles Data Reporting Billing Tu…" at bounding box center [455, 287] width 910 height 508
type input "[GEOGRAPHIC_DATA]"
click at [252, 139] on button "Save" at bounding box center [288, 137] width 145 height 22
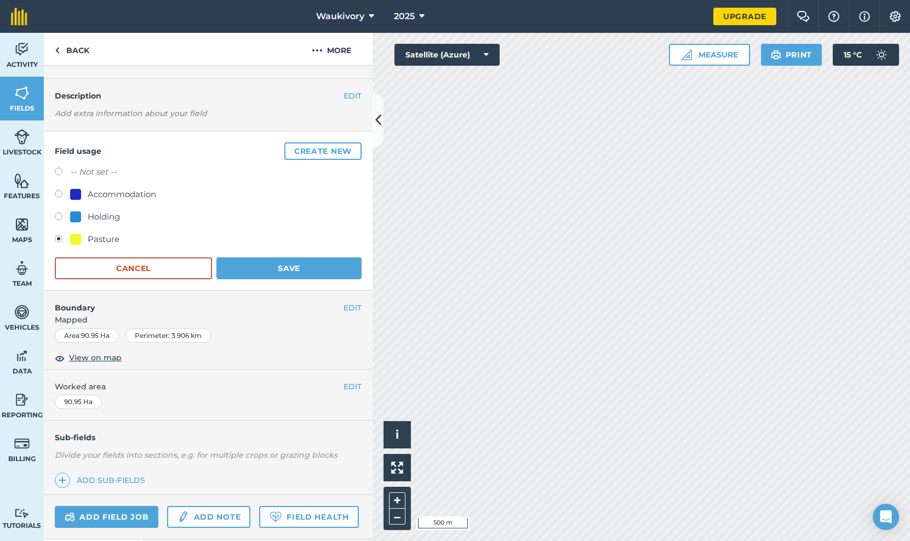
scroll to position [31, 0]
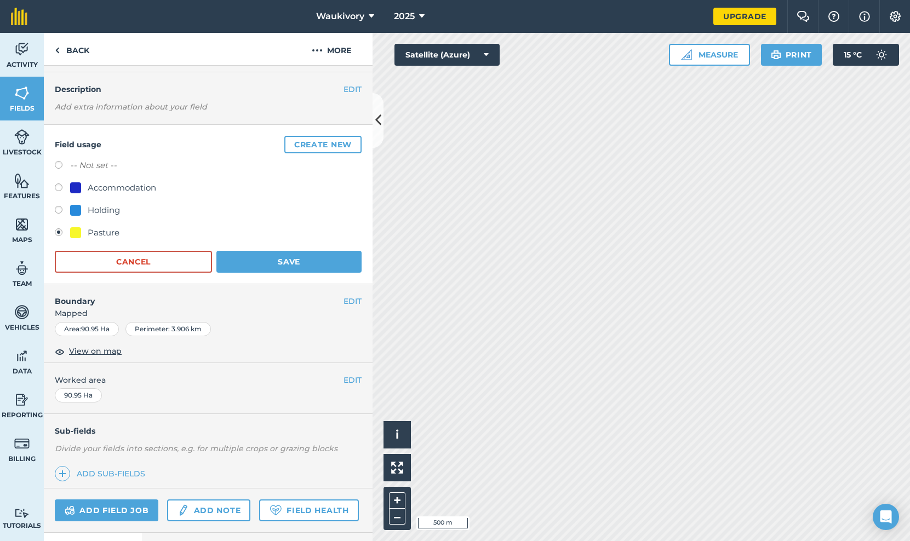
click at [351, 298] on button "EDIT" at bounding box center [352, 301] width 18 height 12
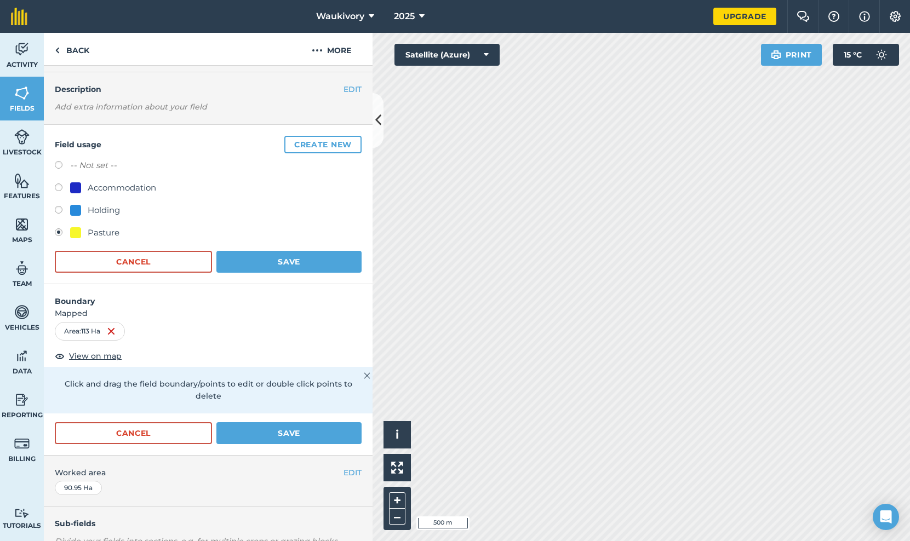
click at [277, 422] on button "Save" at bounding box center [288, 433] width 145 height 22
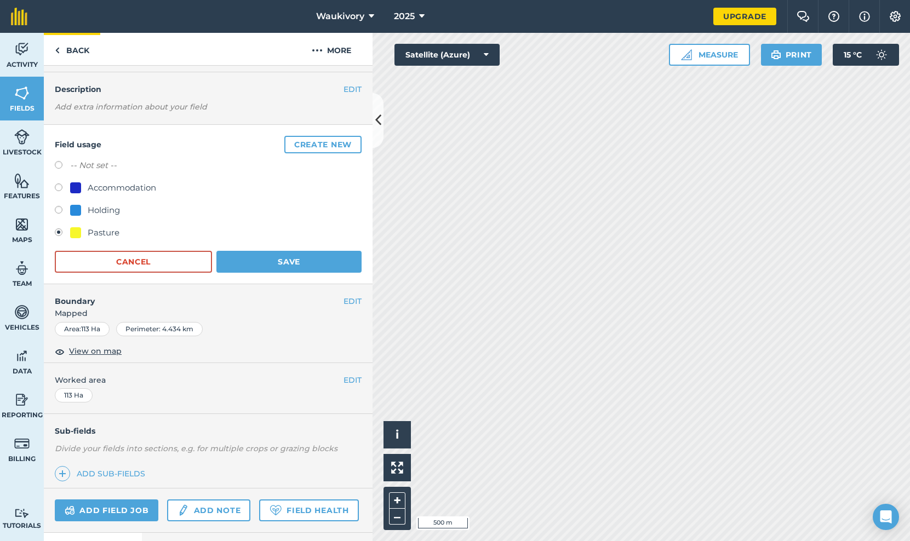
click at [79, 50] on link "Back" at bounding box center [72, 49] width 56 height 32
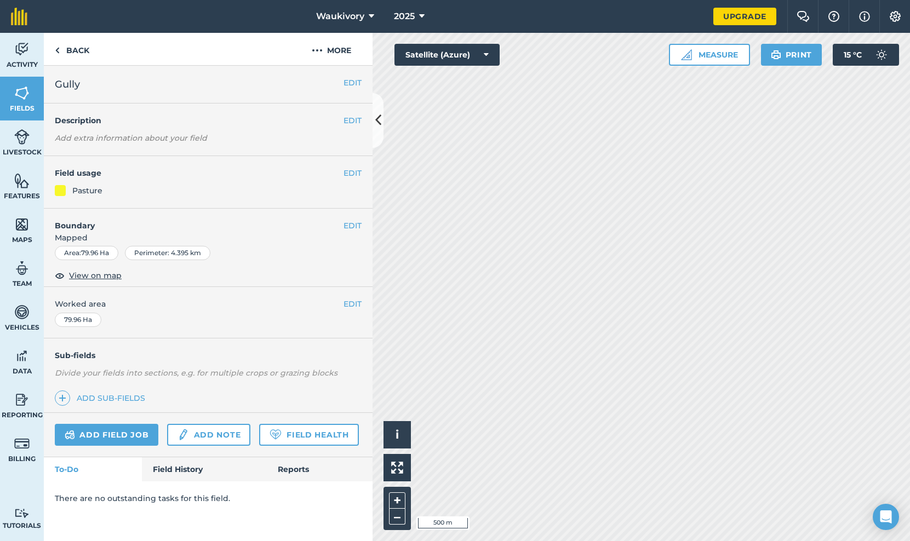
click at [352, 224] on button "EDIT" at bounding box center [352, 226] width 18 height 12
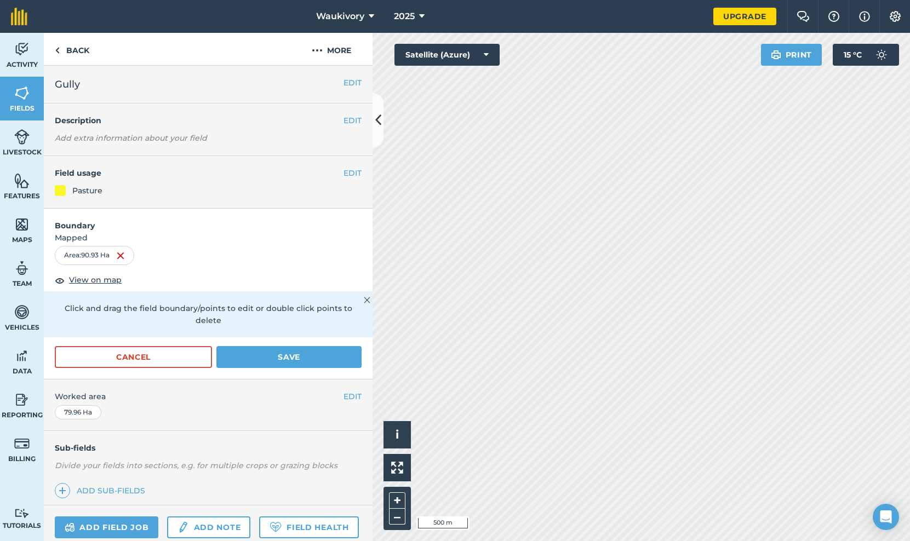
click at [299, 346] on button "Save" at bounding box center [288, 357] width 145 height 22
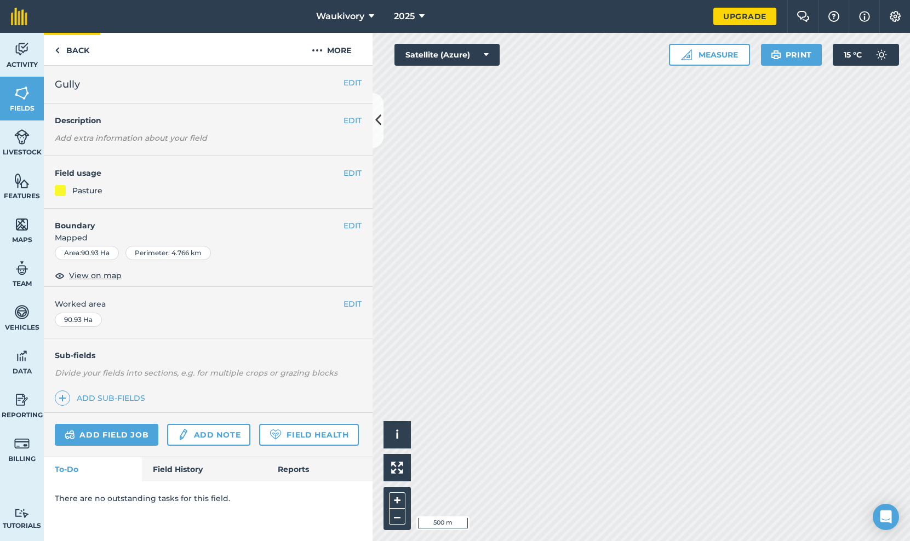
click at [73, 53] on link "Back" at bounding box center [72, 49] width 56 height 32
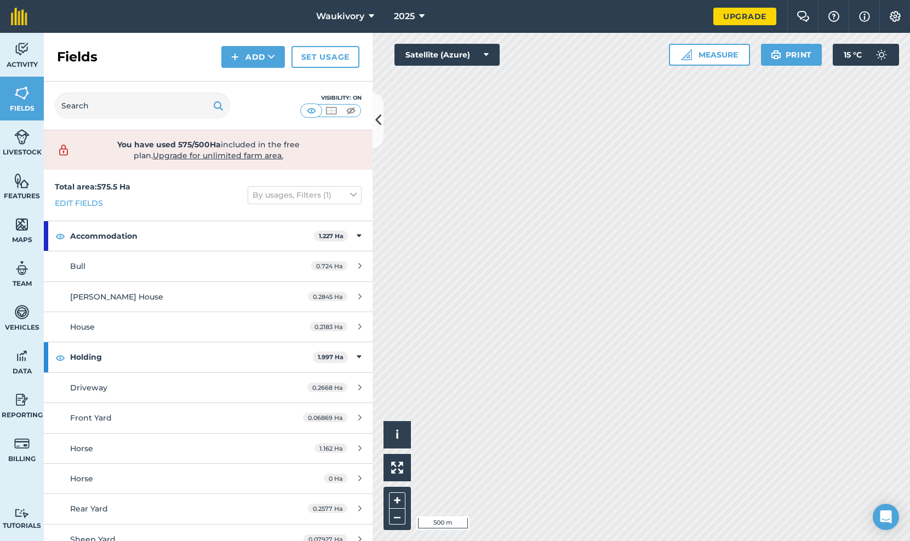
click at [378, 117] on icon at bounding box center [378, 120] width 6 height 19
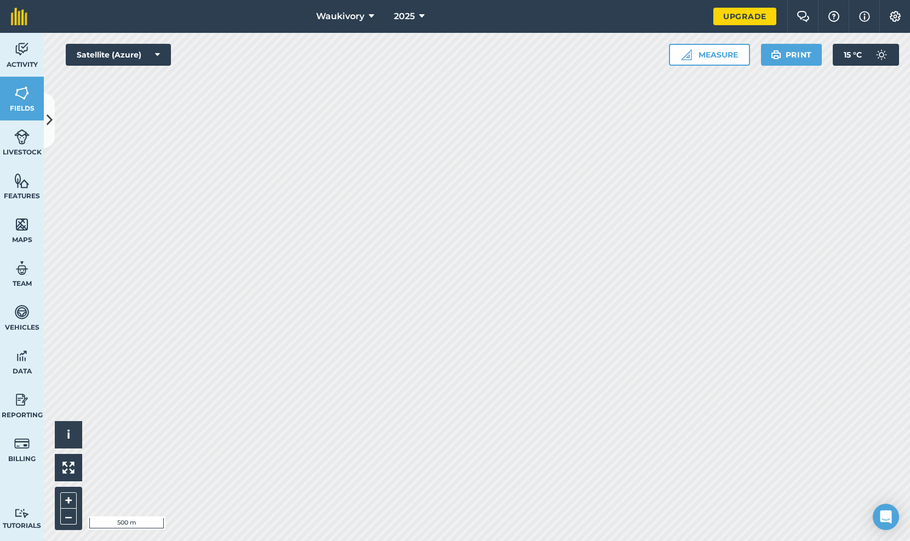
click at [369, 19] on icon at bounding box center [371, 16] width 5 height 13
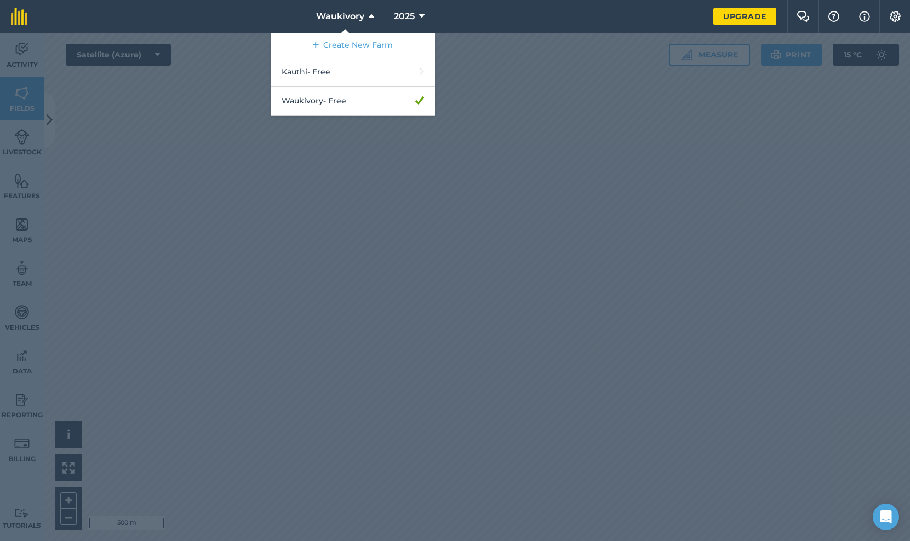
click at [369, 19] on icon at bounding box center [371, 16] width 5 height 13
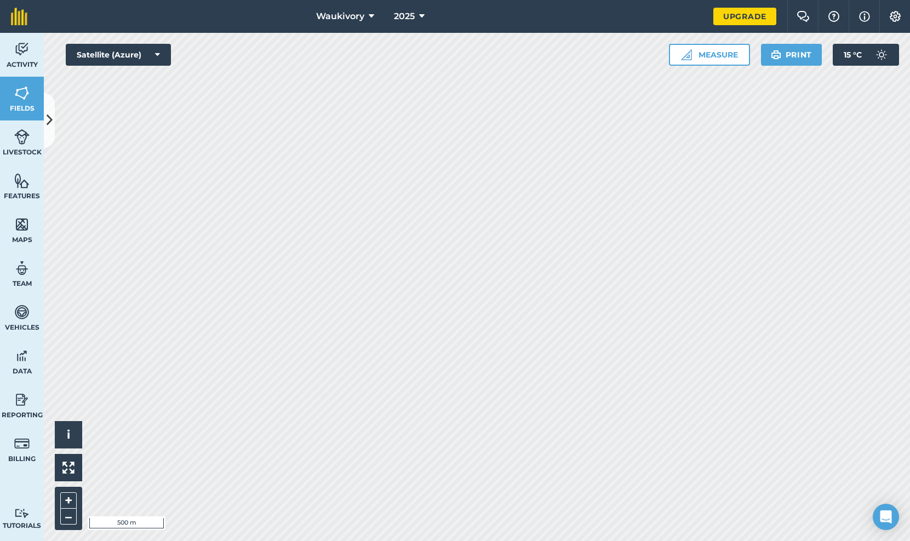
click at [49, 128] on icon at bounding box center [50, 120] width 6 height 19
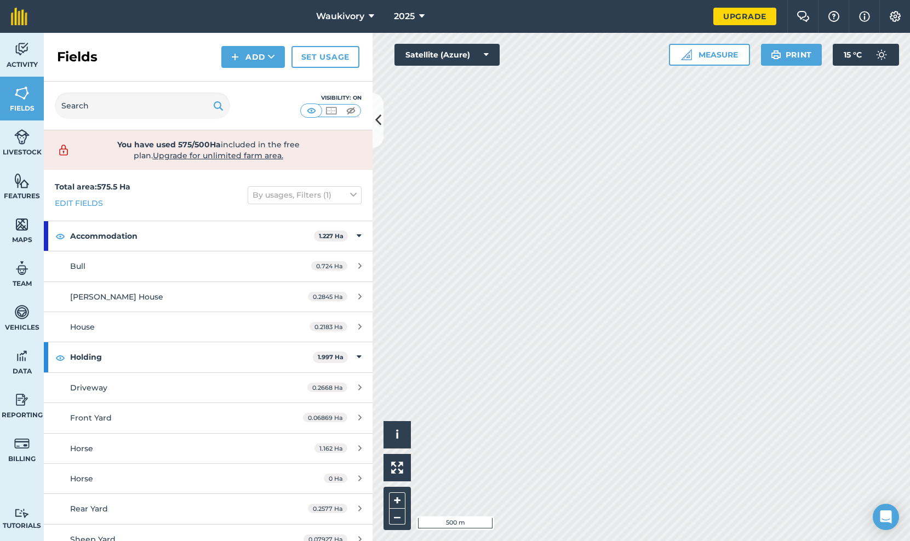
click at [378, 114] on icon at bounding box center [378, 120] width 6 height 19
